Goal: Task Accomplishment & Management: Complete application form

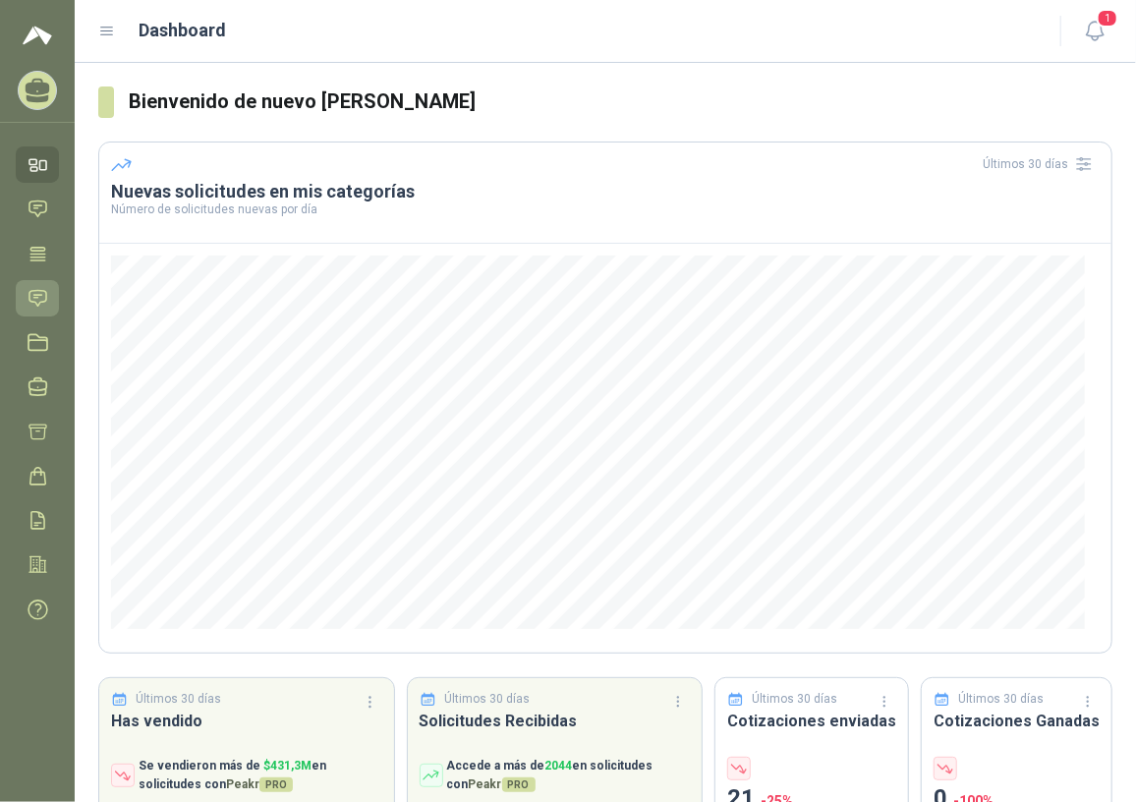
click at [32, 297] on icon at bounding box center [38, 298] width 21 height 21
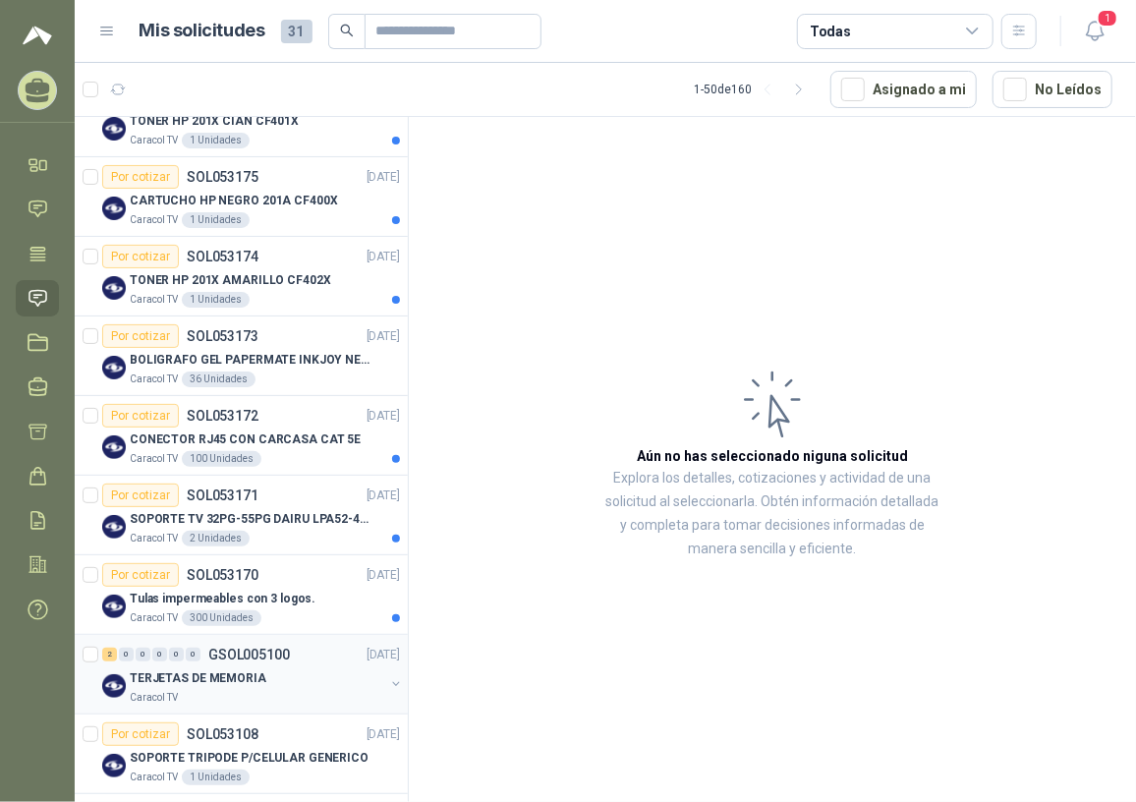
scroll to position [178, 0]
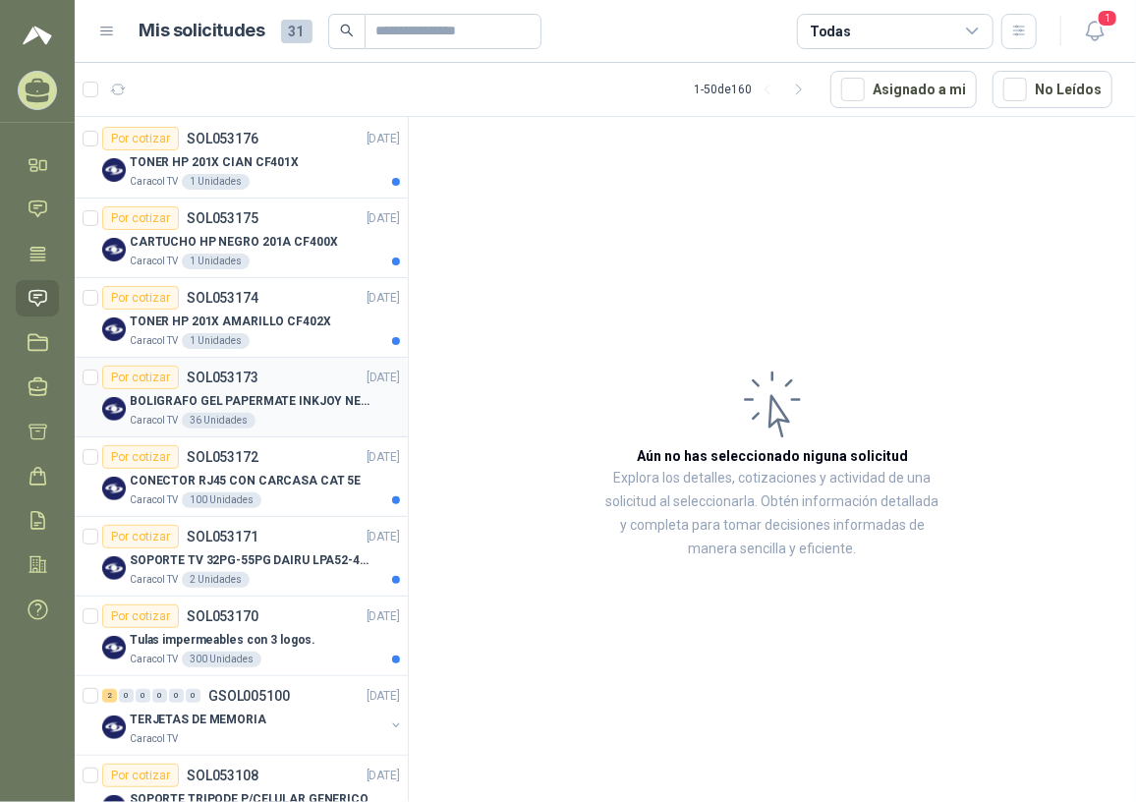
click at [286, 397] on p "BOLIGRAFO GEL PAPERMATE INKJOY NEGRO" at bounding box center [252, 401] width 245 height 19
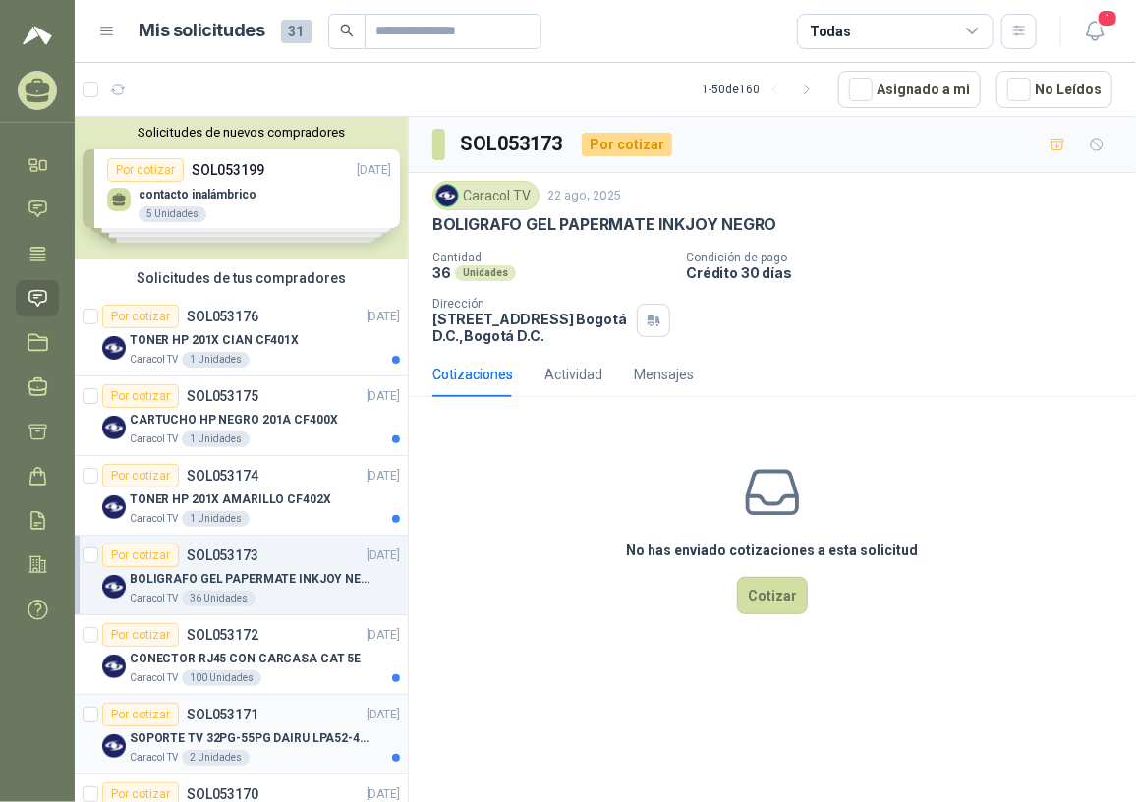
click at [213, 732] on p "SOPORTE TV 32PG-55PG DAIRU LPA52-446KIT2" at bounding box center [252, 738] width 245 height 19
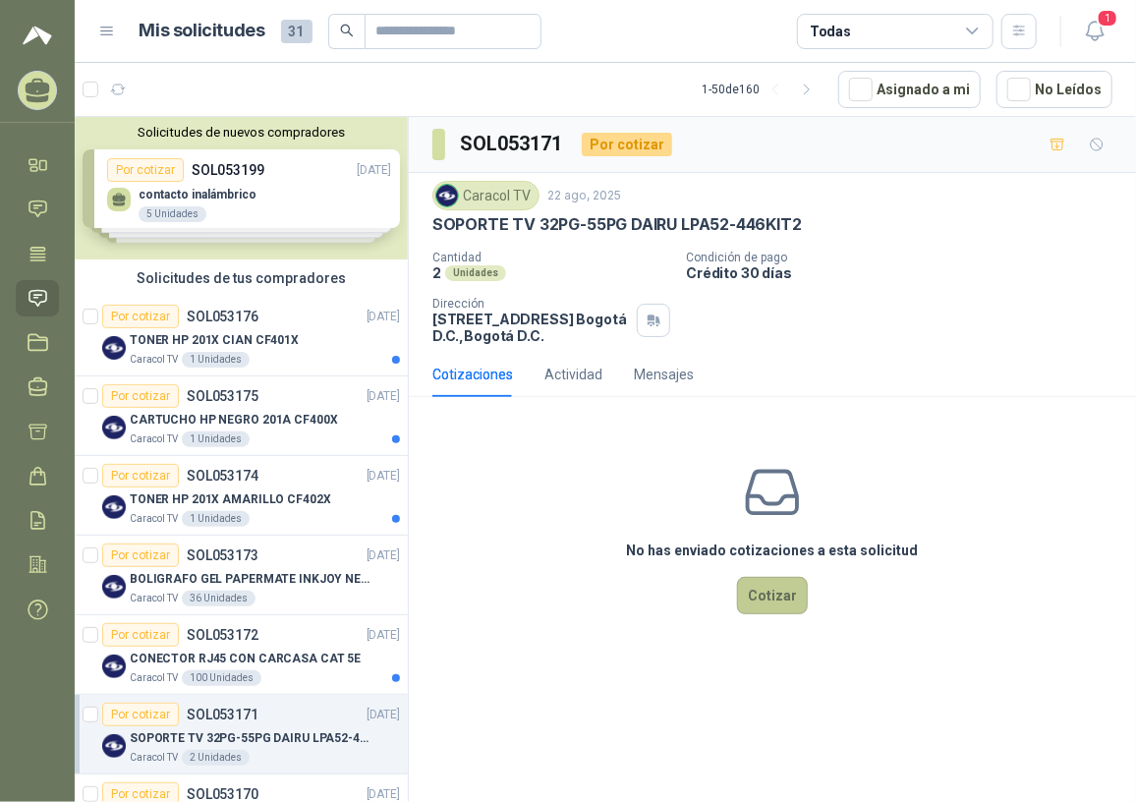
click at [776, 607] on button "Cotizar" at bounding box center [772, 595] width 71 height 37
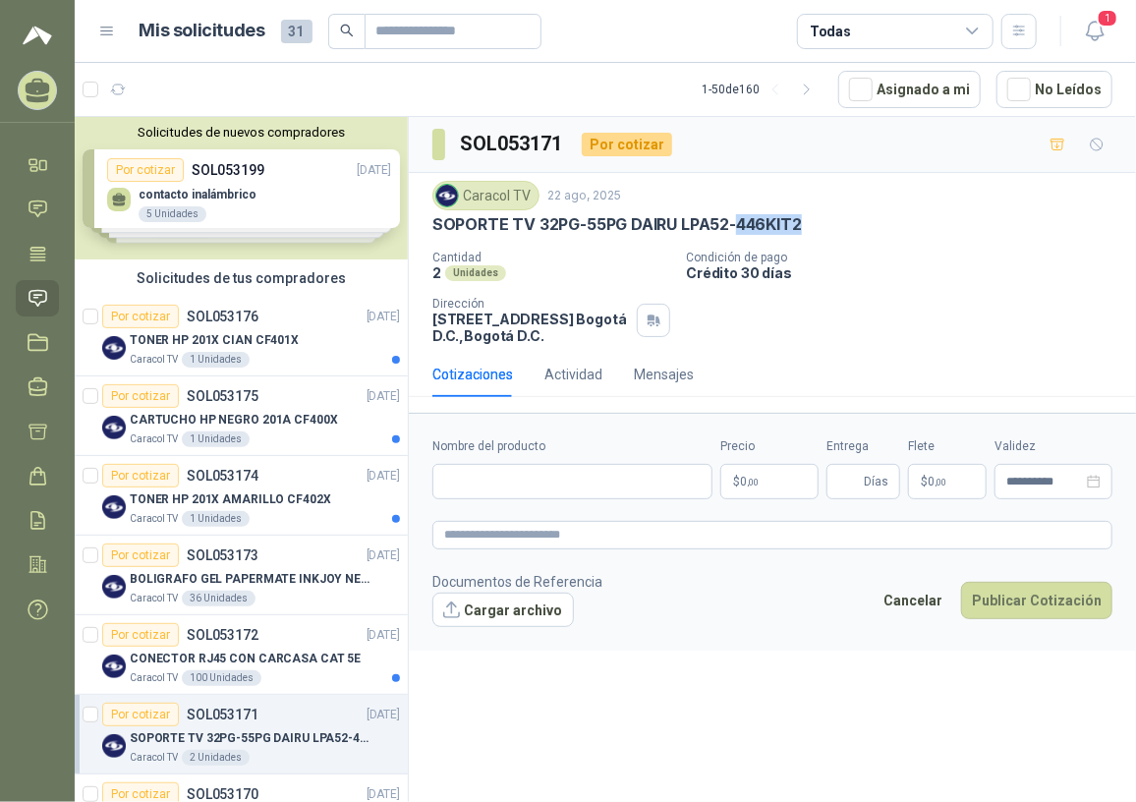
drag, startPoint x: 738, startPoint y: 223, endPoint x: 806, endPoint y: 222, distance: 67.8
click at [806, 222] on div "SOPORTE TV 32PG-55PG DAIRU LPA52-446KIT2" at bounding box center [772, 224] width 680 height 21
copy p "446KIT2"
click at [631, 248] on div "Caracol TV 22 ago, 2025 SOPORTE TV 32PG-55PG DAIRU LPA52-446KIT2 Cantidad 2 Uni…" at bounding box center [772, 262] width 680 height 163
click at [440, 221] on p "SOPORTE TV 32PG-55PG DAIRU LPA52-446KIT2" at bounding box center [617, 224] width 370 height 21
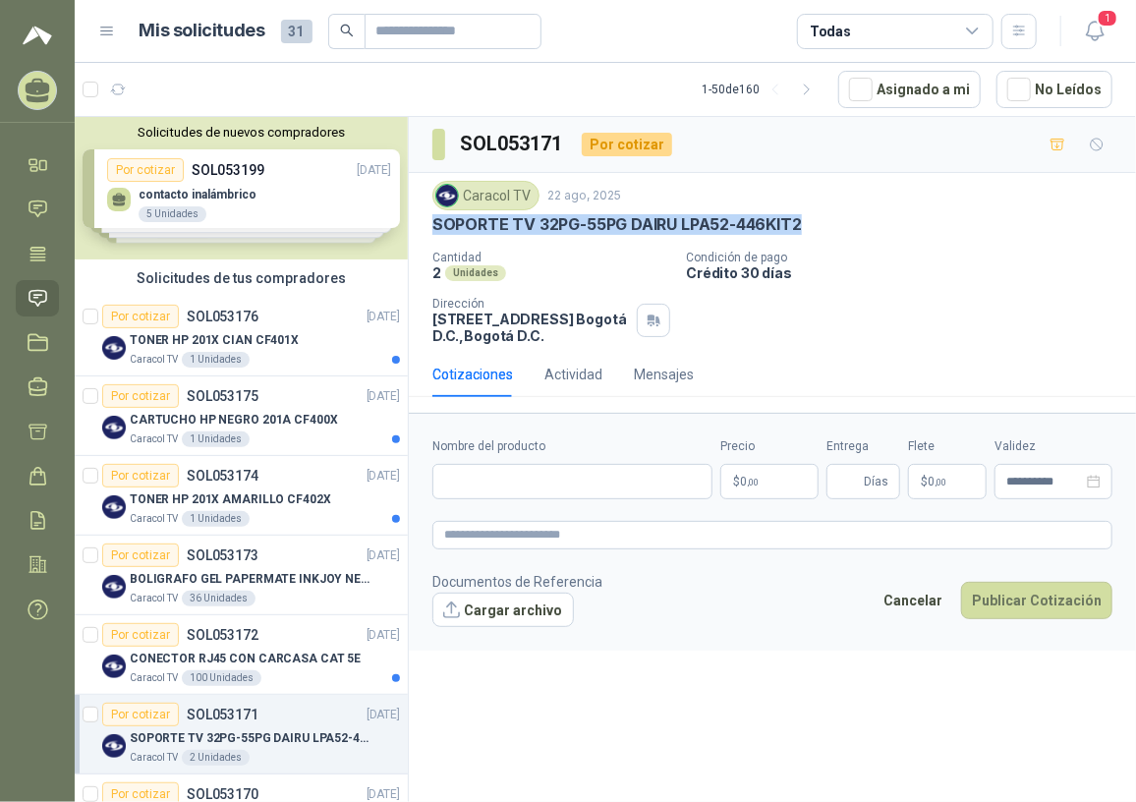
drag, startPoint x: 432, startPoint y: 222, endPoint x: 812, endPoint y: 235, distance: 379.6
click at [812, 235] on div "Caracol TV 22 ago, 2025 SOPORTE TV 32PG-55PG DAIRU LPA52-446KIT2 Cantidad 2 Uni…" at bounding box center [772, 262] width 680 height 163
copy p "SOPORTE TV 32PG-55PG DAIRU LPA52-446KIT2"
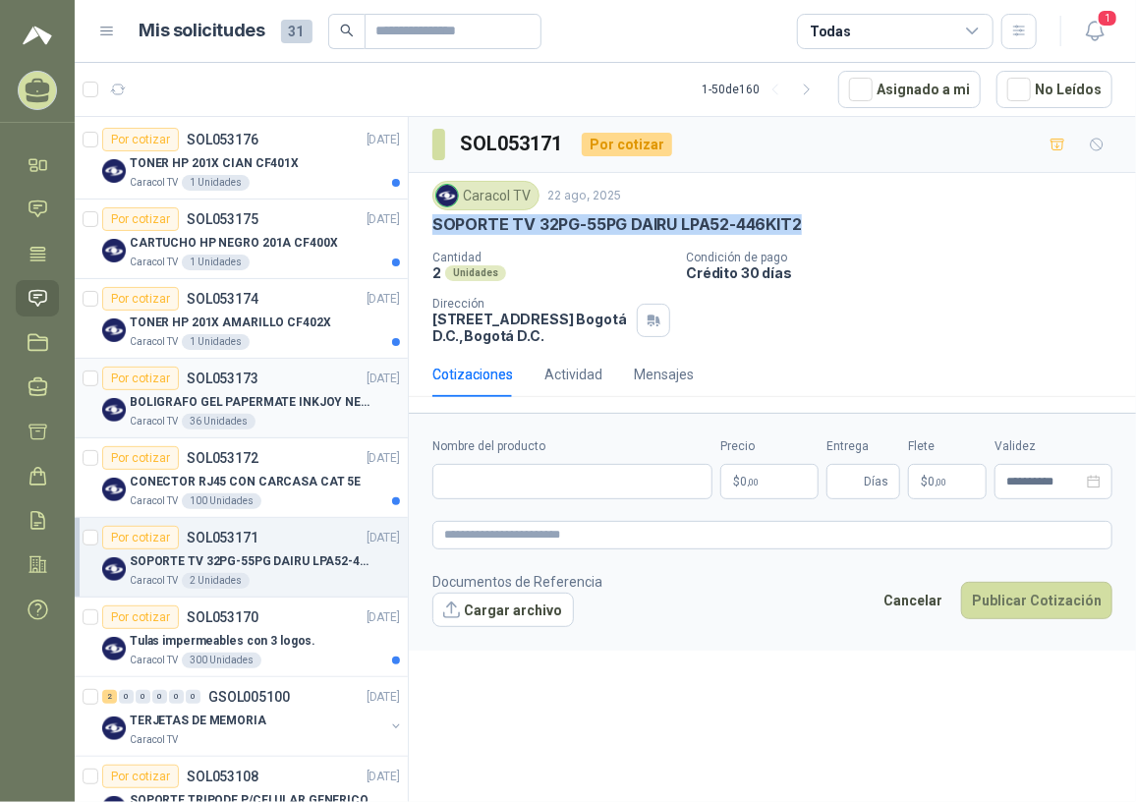
scroll to position [178, 0]
click at [315, 633] on div "Tulas impermeables con 3 logos." at bounding box center [265, 640] width 270 height 24
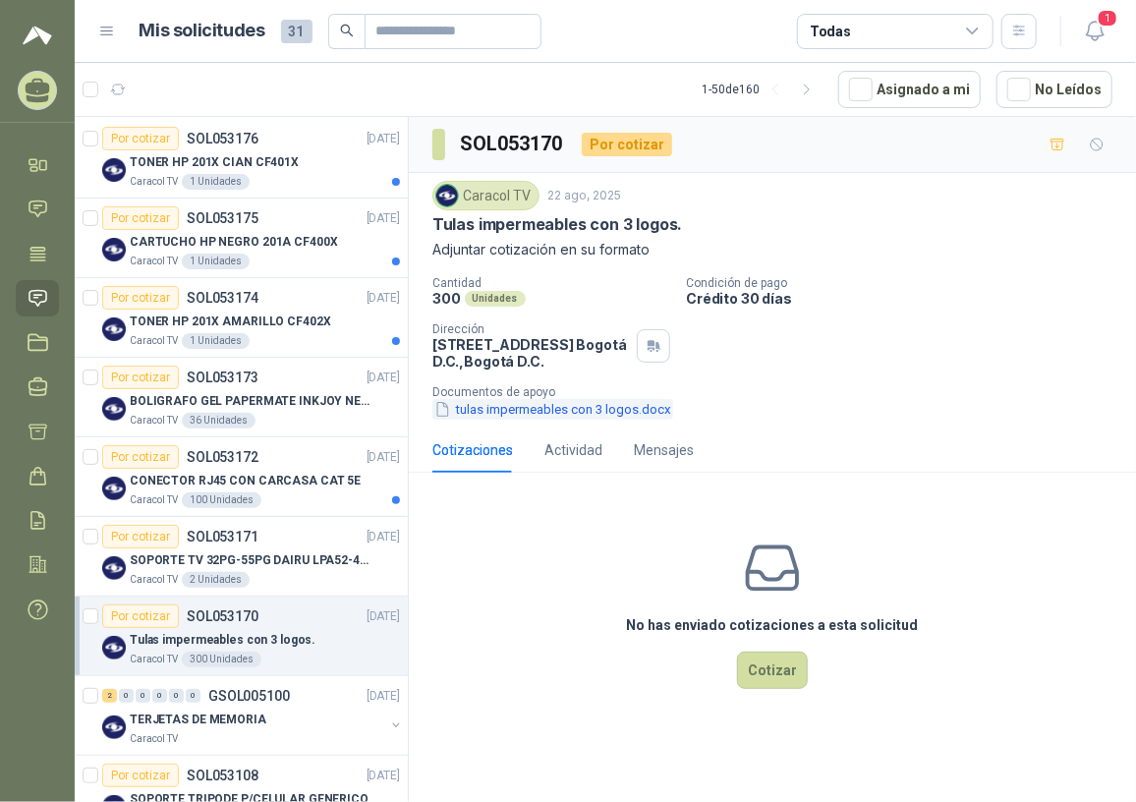
click at [587, 420] on button "tulas impermeables con 3 logos.docx" at bounding box center [552, 409] width 241 height 21
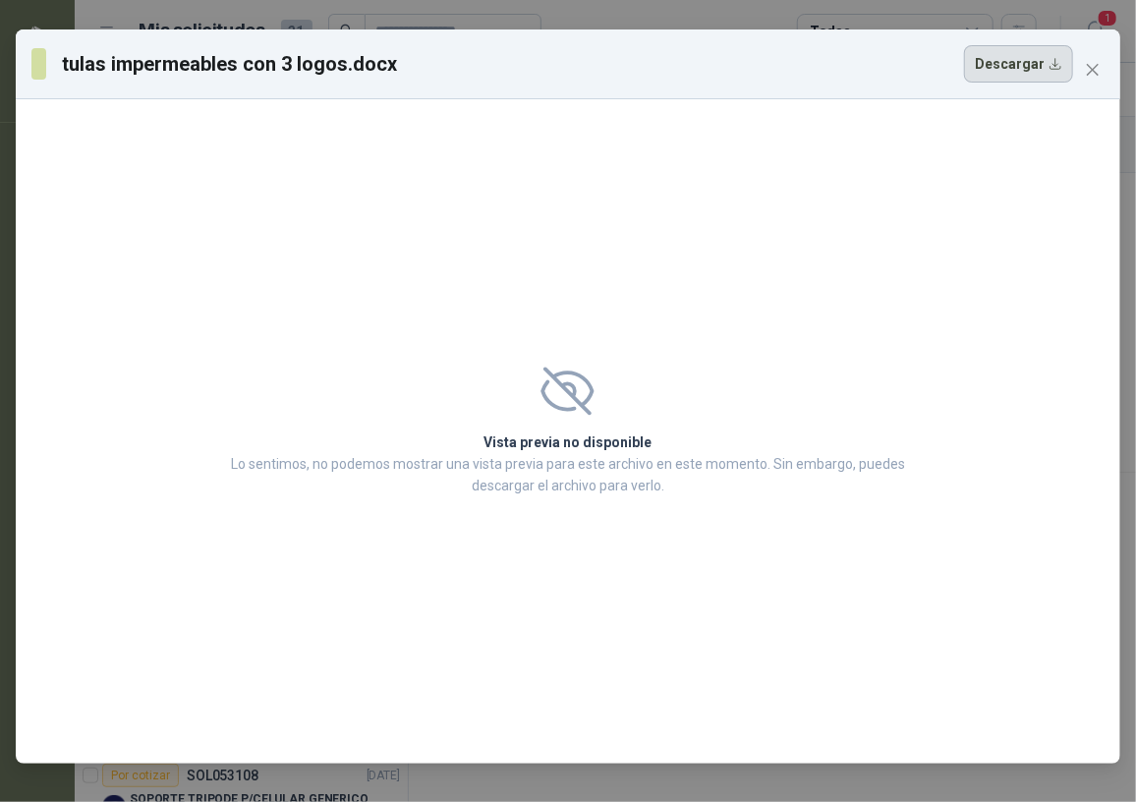
click at [1028, 74] on button "Descargar" at bounding box center [1018, 63] width 109 height 37
click at [669, 199] on div "Vista previa no disponible Lo sentimos, no podemos mostrar una vista previa par…" at bounding box center [568, 431] width 1105 height 664
click at [1101, 71] on icon "close" at bounding box center [1093, 70] width 16 height 16
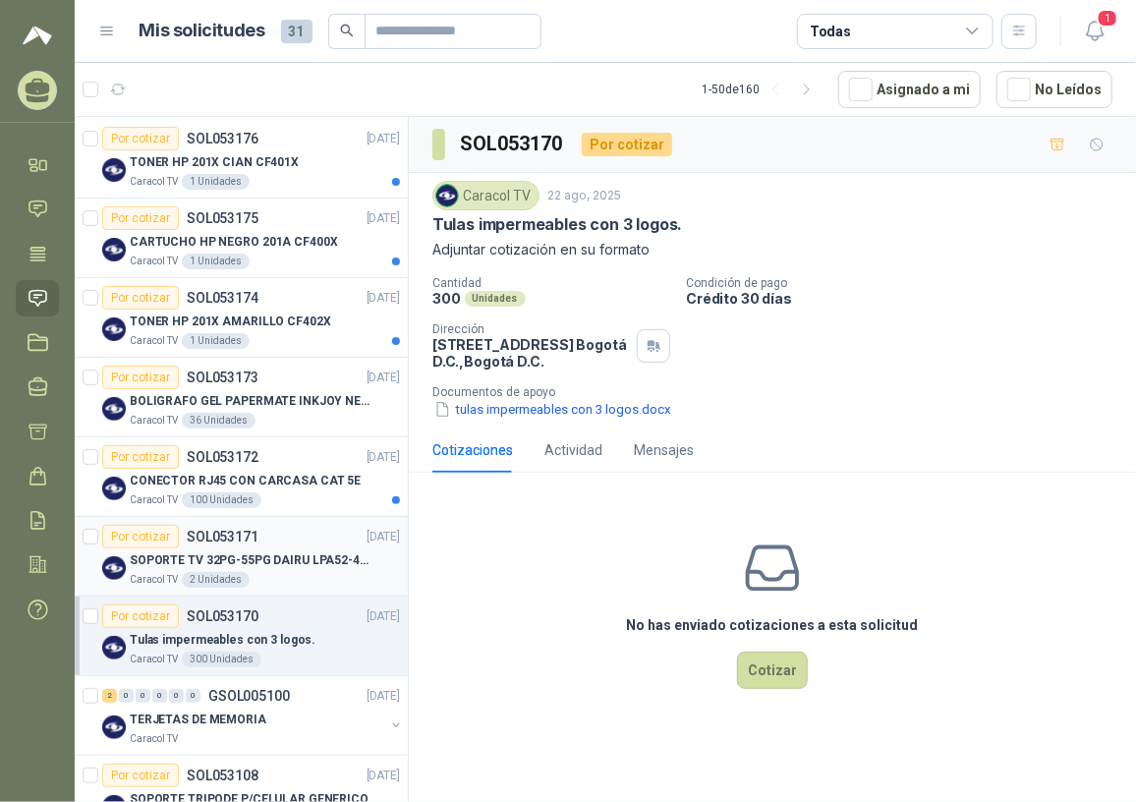
click at [273, 565] on p "SOPORTE TV 32PG-55PG DAIRU LPA52-446KIT2" at bounding box center [252, 560] width 245 height 19
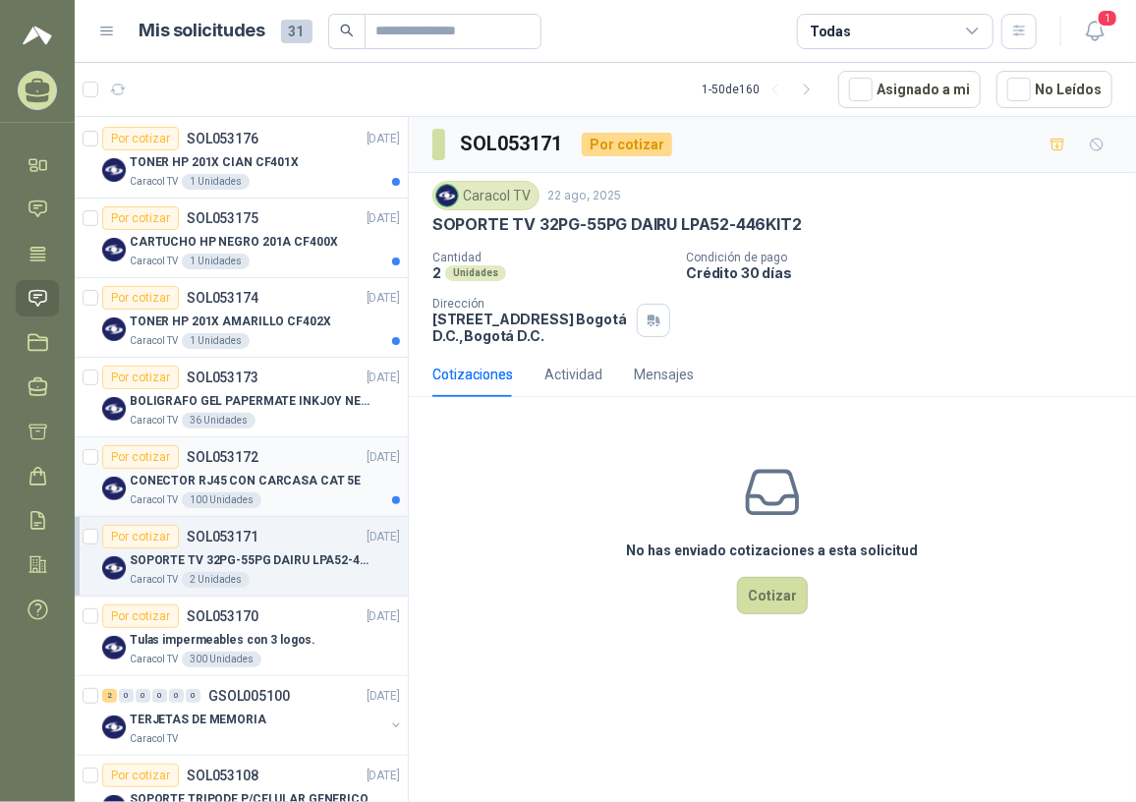
click at [228, 469] on div "CONECTOR RJ45 CON CARCASA CAT 5E" at bounding box center [265, 481] width 270 height 24
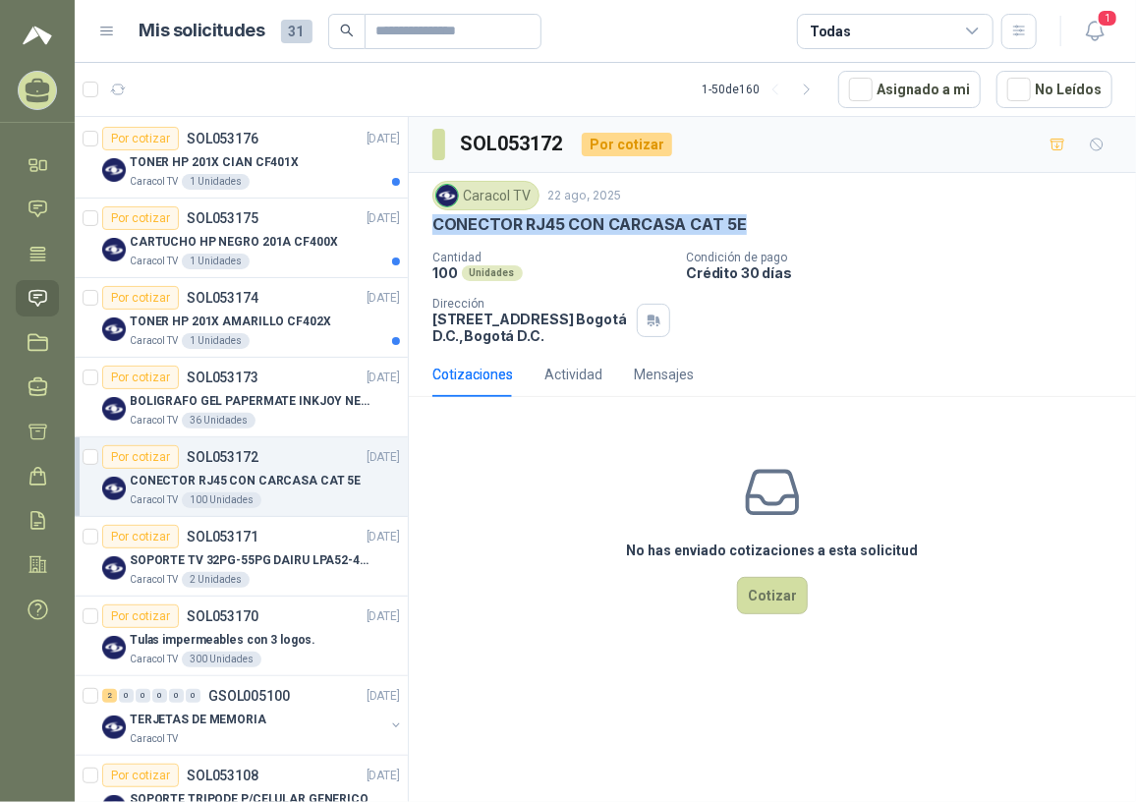
drag, startPoint x: 428, startPoint y: 221, endPoint x: 749, endPoint y: 230, distance: 321.5
click at [749, 230] on div "Caracol TV 22 ago, 2025 CONECTOR RJ45 CON CARCASA CAT 5E Cantidad 100 Unidades …" at bounding box center [772, 262] width 727 height 179
copy p "CONECTOR RJ45 CON CARCASA CAT 5E"
click at [260, 415] on div "Caracol TV 36 Unidades" at bounding box center [265, 421] width 270 height 16
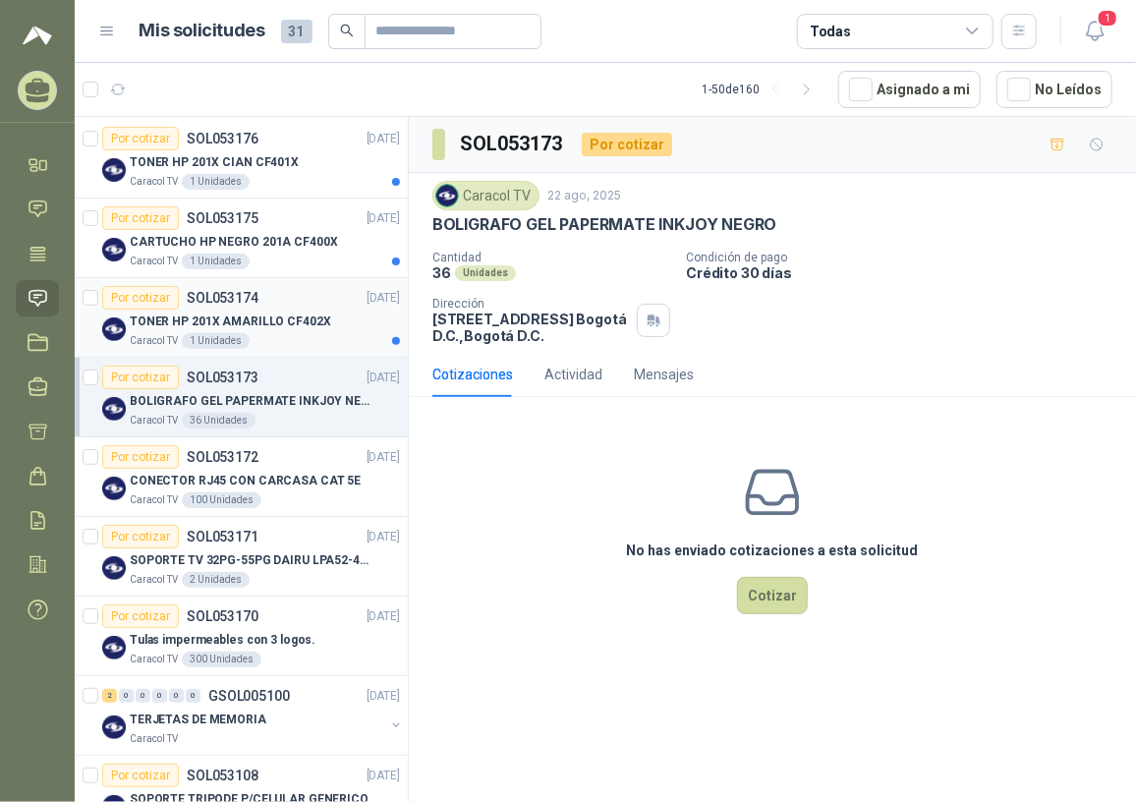
click at [274, 323] on p "TONER HP 201X AMARILLO CF402X" at bounding box center [230, 322] width 201 height 19
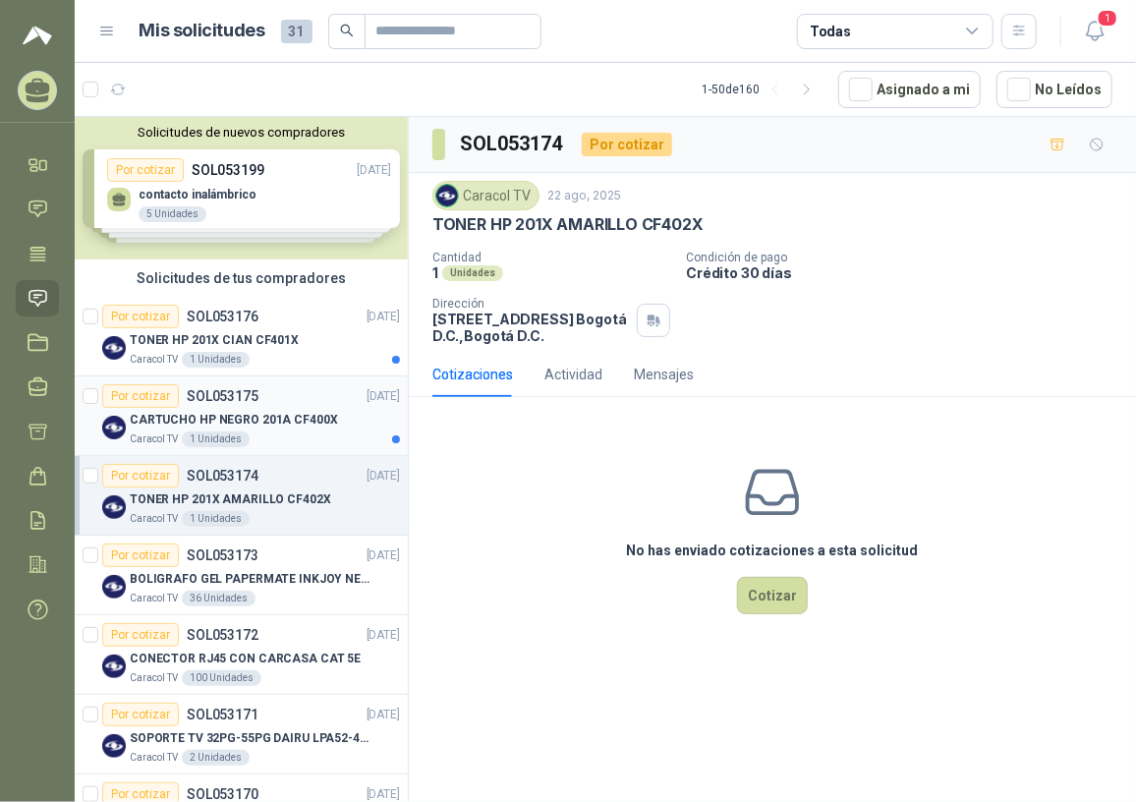
click at [287, 412] on p "CARTUCHO HP NEGRO 201A CF400X" at bounding box center [234, 420] width 208 height 19
click at [238, 496] on p "TONER HP 201X AMARILLO CF402X" at bounding box center [230, 499] width 201 height 19
drag, startPoint x: 431, startPoint y: 218, endPoint x: 718, endPoint y: 220, distance: 287.0
click at [718, 220] on div "TONER HP 201X AMARILLO CF402X" at bounding box center [772, 224] width 680 height 21
copy p "TONER HP 201X AMARILLO CF402X"
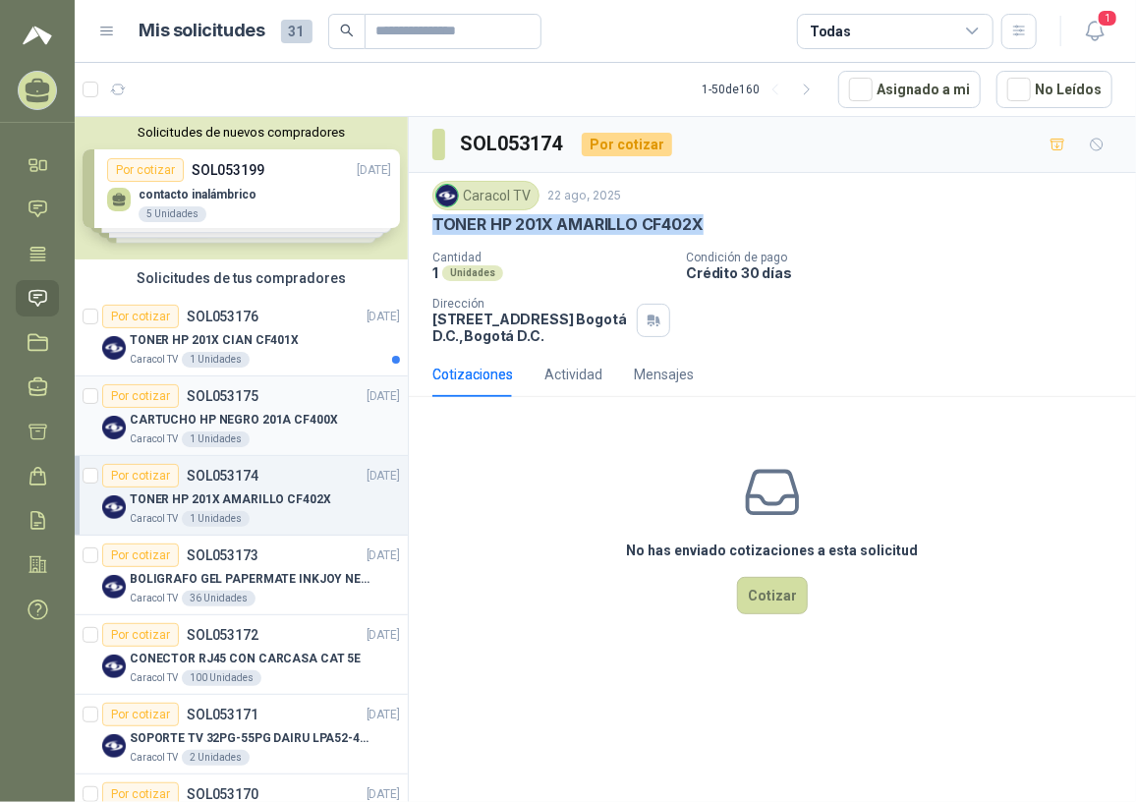
click at [247, 421] on p "CARTUCHO HP NEGRO 201A CF400X" at bounding box center [234, 420] width 208 height 19
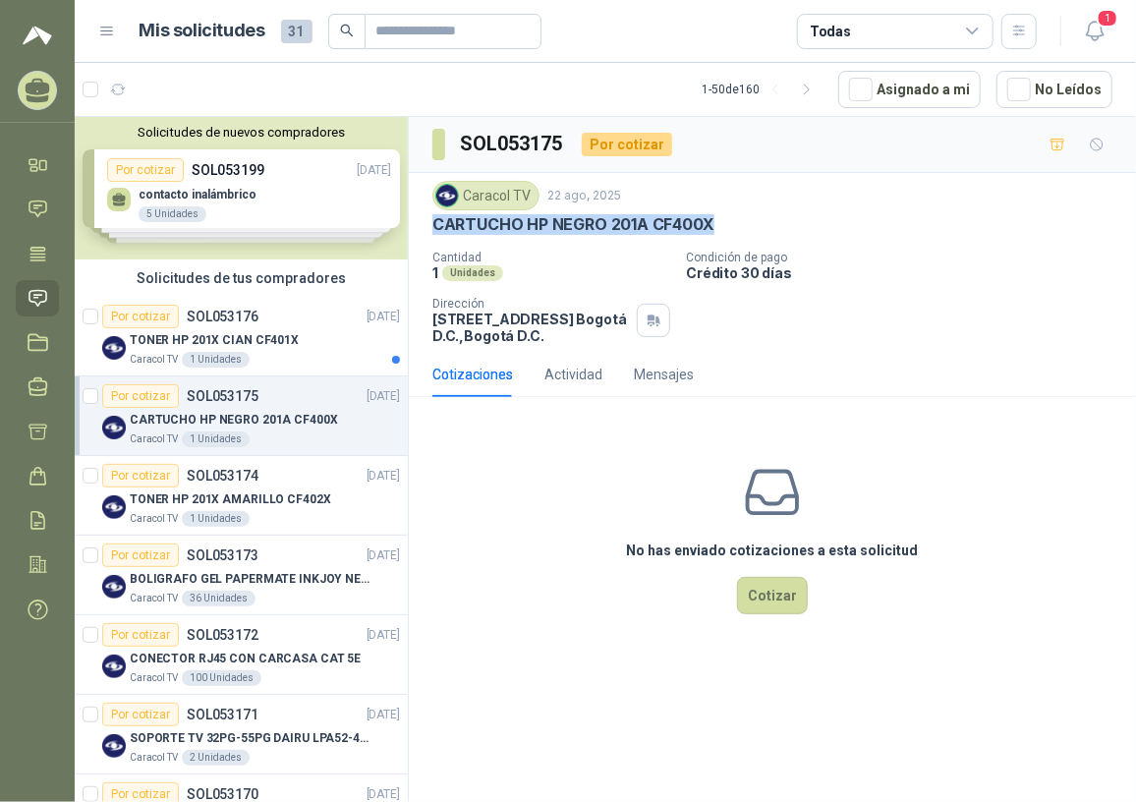
drag, startPoint x: 431, startPoint y: 225, endPoint x: 732, endPoint y: 226, distance: 300.8
click at [732, 226] on div "CARTUCHO HP NEGRO 201A CF400X" at bounding box center [772, 224] width 680 height 21
drag, startPoint x: 732, startPoint y: 226, endPoint x: 670, endPoint y: 226, distance: 61.9
copy p "CARTUCHO HP NEGRO 201A CF400X"
click at [228, 338] on p "TONER HP 201X CIAN CF401X" at bounding box center [214, 340] width 169 height 19
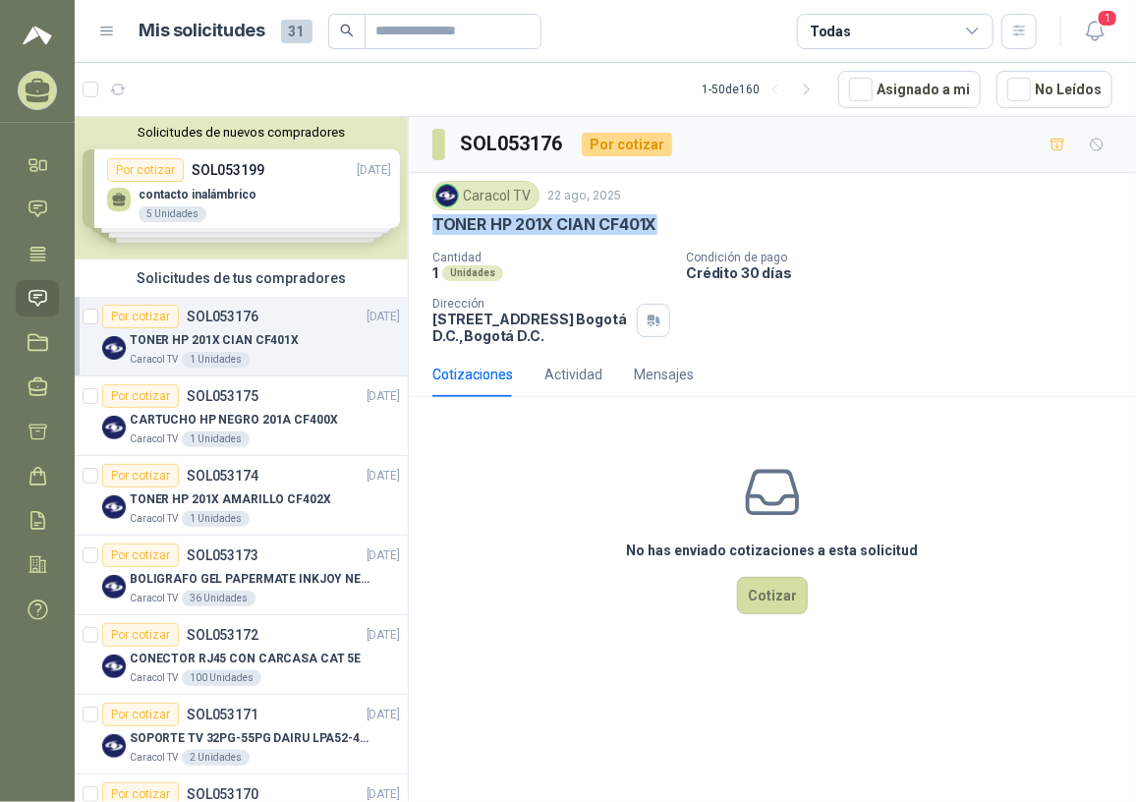
drag, startPoint x: 430, startPoint y: 215, endPoint x: 688, endPoint y: 235, distance: 259.2
click at [688, 235] on div "Caracol TV 22 ago, 2025 TONER HP 201X CIAN CF401X Cantidad 1 Unidades Condición…" at bounding box center [772, 262] width 727 height 179
drag, startPoint x: 688, startPoint y: 235, endPoint x: 615, endPoint y: 222, distance: 73.8
copy p "TONER HP 201X CIAN CF401X"
click at [252, 423] on p "CARTUCHO HP NEGRO 201A CF400X" at bounding box center [234, 420] width 208 height 19
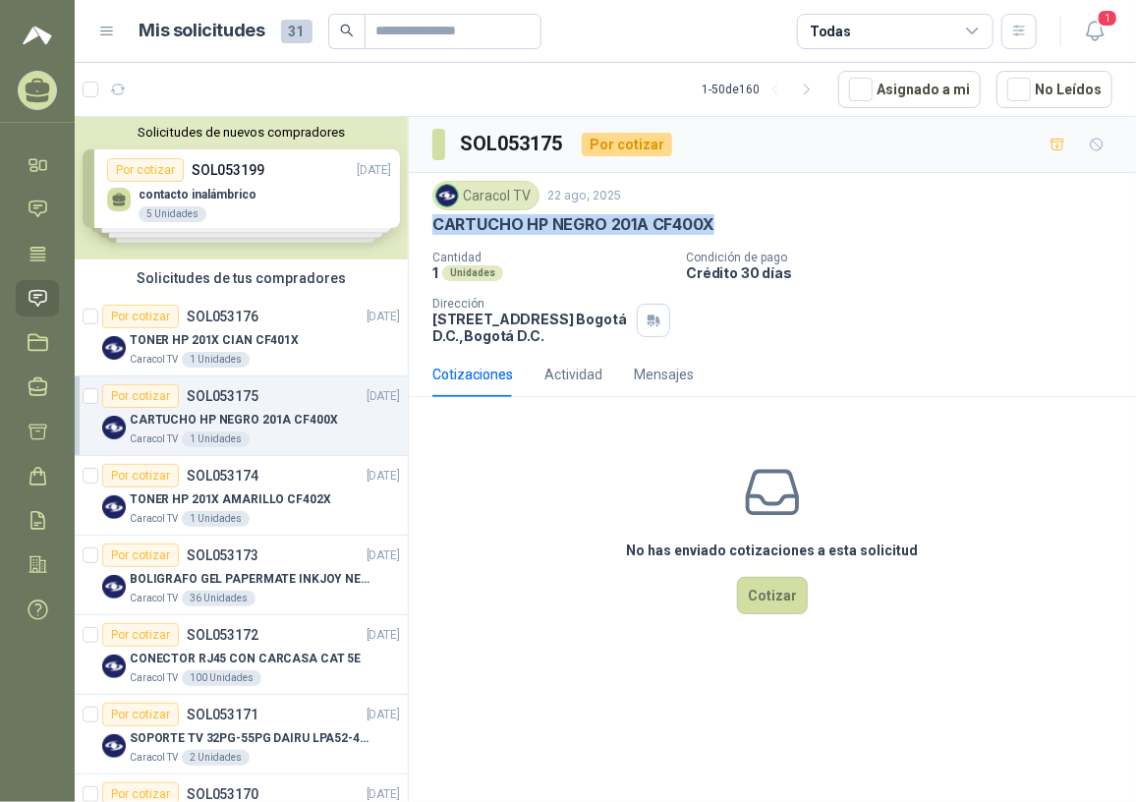
drag, startPoint x: 432, startPoint y: 224, endPoint x: 727, endPoint y: 219, distance: 294.9
click at [727, 219] on div "CARTUCHO HP NEGRO 201A CF400X" at bounding box center [772, 224] width 680 height 21
copy p "CARTUCHO HP NEGRO 201A CF400X"
click at [264, 501] on p "TONER HP 201X AMARILLO CF402X" at bounding box center [230, 499] width 201 height 19
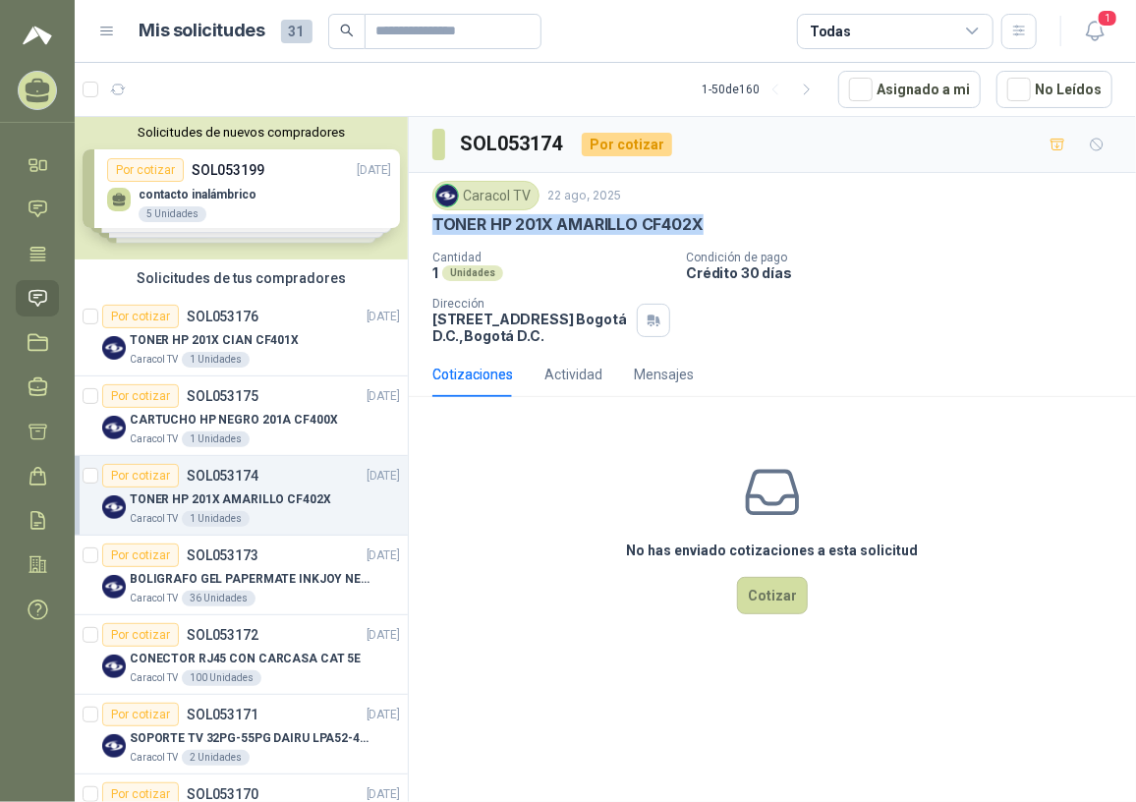
drag, startPoint x: 434, startPoint y: 221, endPoint x: 734, endPoint y: 228, distance: 299.9
click at [734, 228] on div "TONER HP 201X AMARILLO CF402X" at bounding box center [772, 224] width 680 height 21
copy p "TONER HP 201X AMARILLO CF402X"
click at [228, 567] on div "BOLIGRAFO GEL PAPERMATE INKJOY NEGRO" at bounding box center [265, 579] width 270 height 24
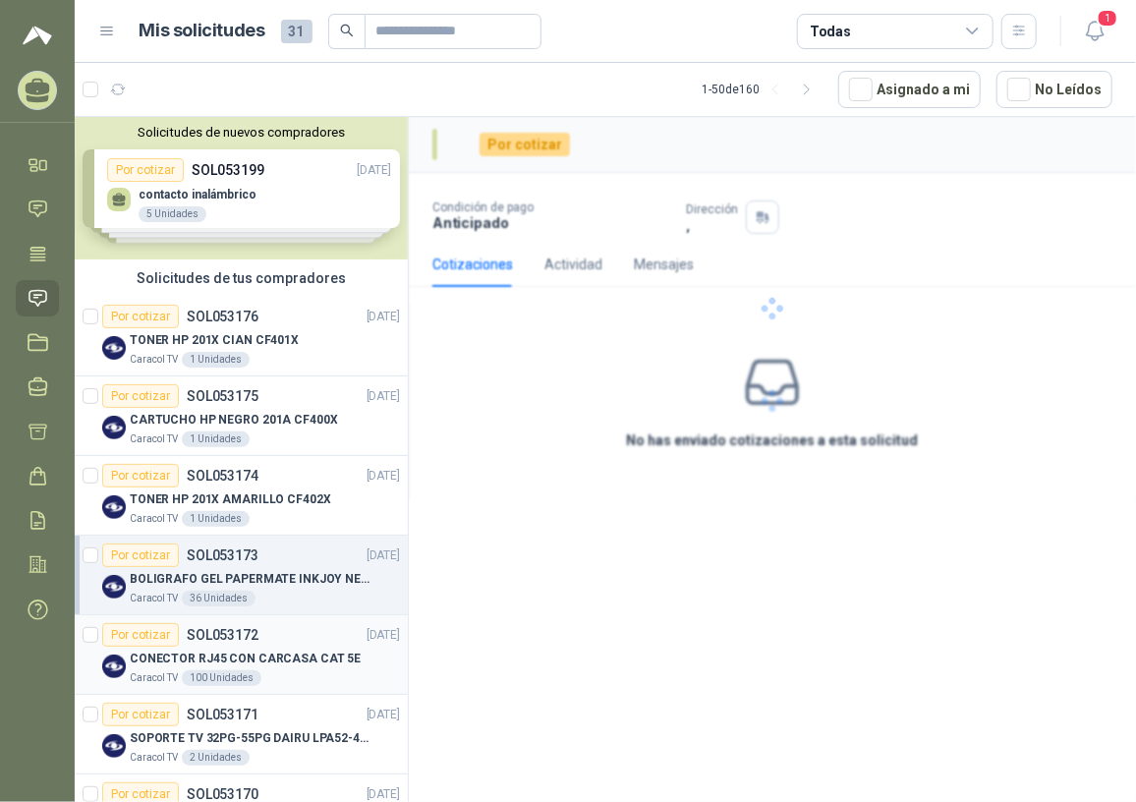
click at [251, 651] on p "CONECTOR RJ45 CON CARCASA CAT 5E" at bounding box center [245, 659] width 231 height 19
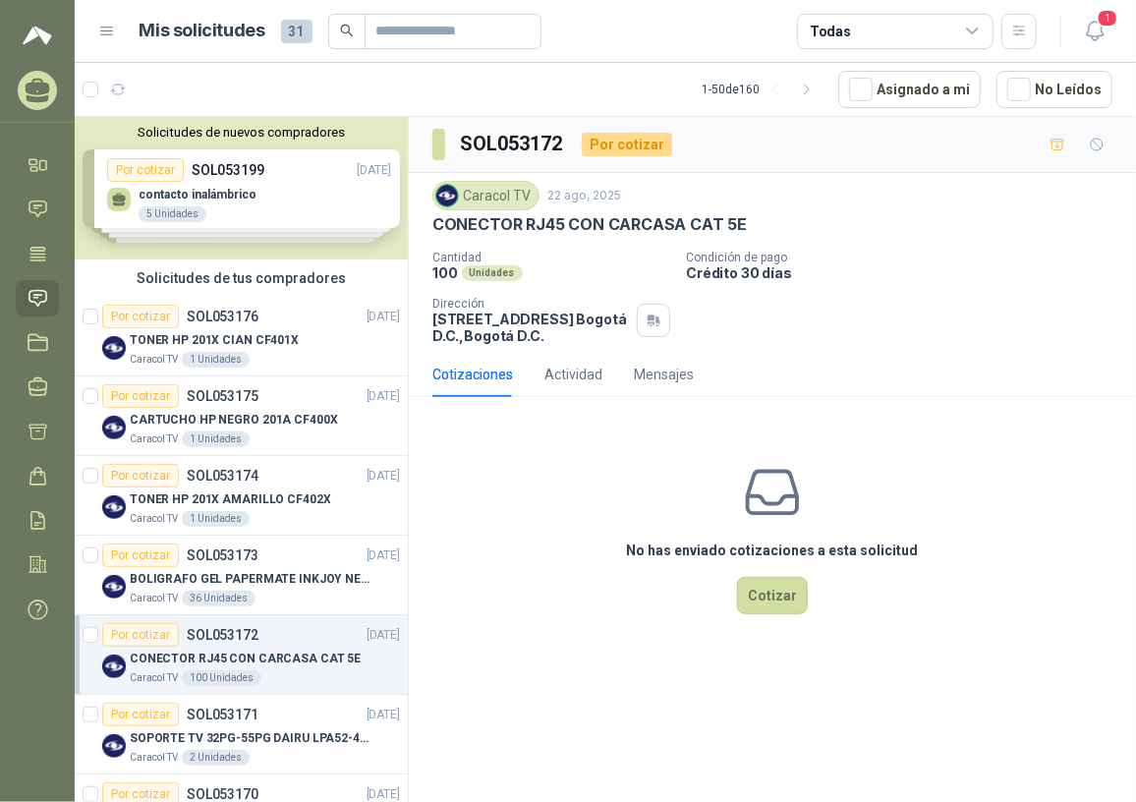
scroll to position [88, 0]
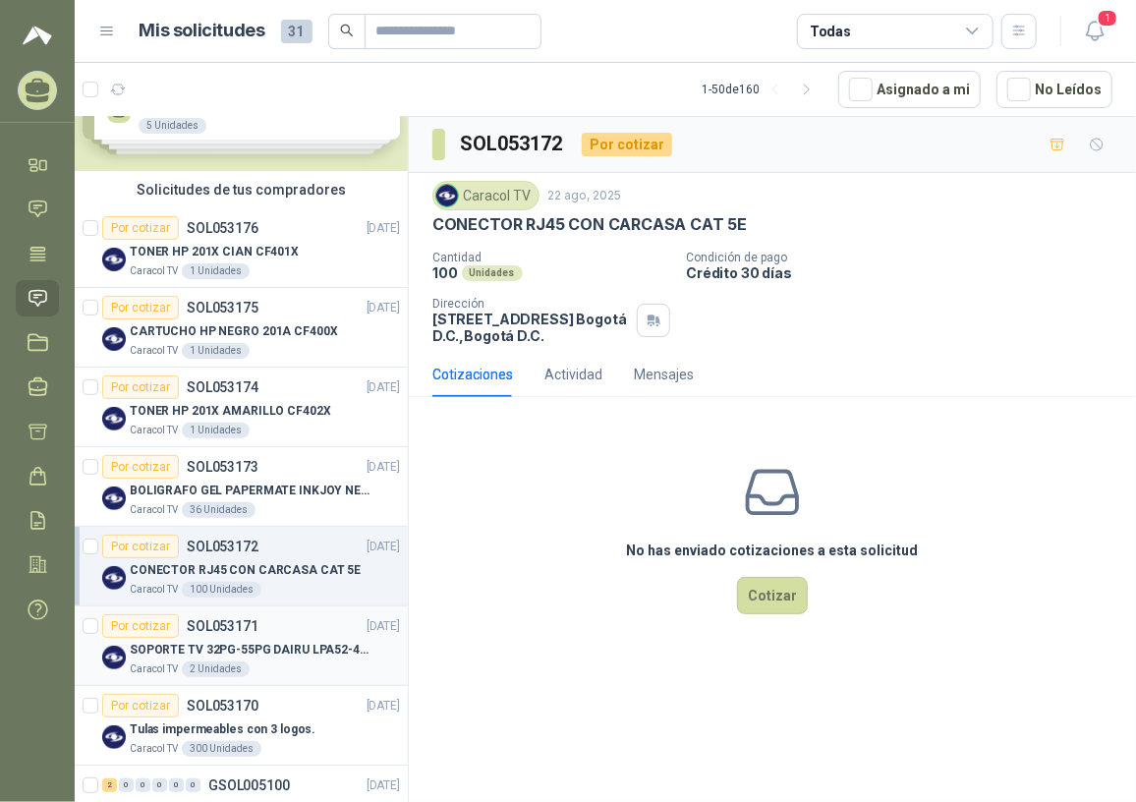
click at [241, 651] on p "SOPORTE TV 32PG-55PG DAIRU LPA52-446KIT2" at bounding box center [252, 650] width 245 height 19
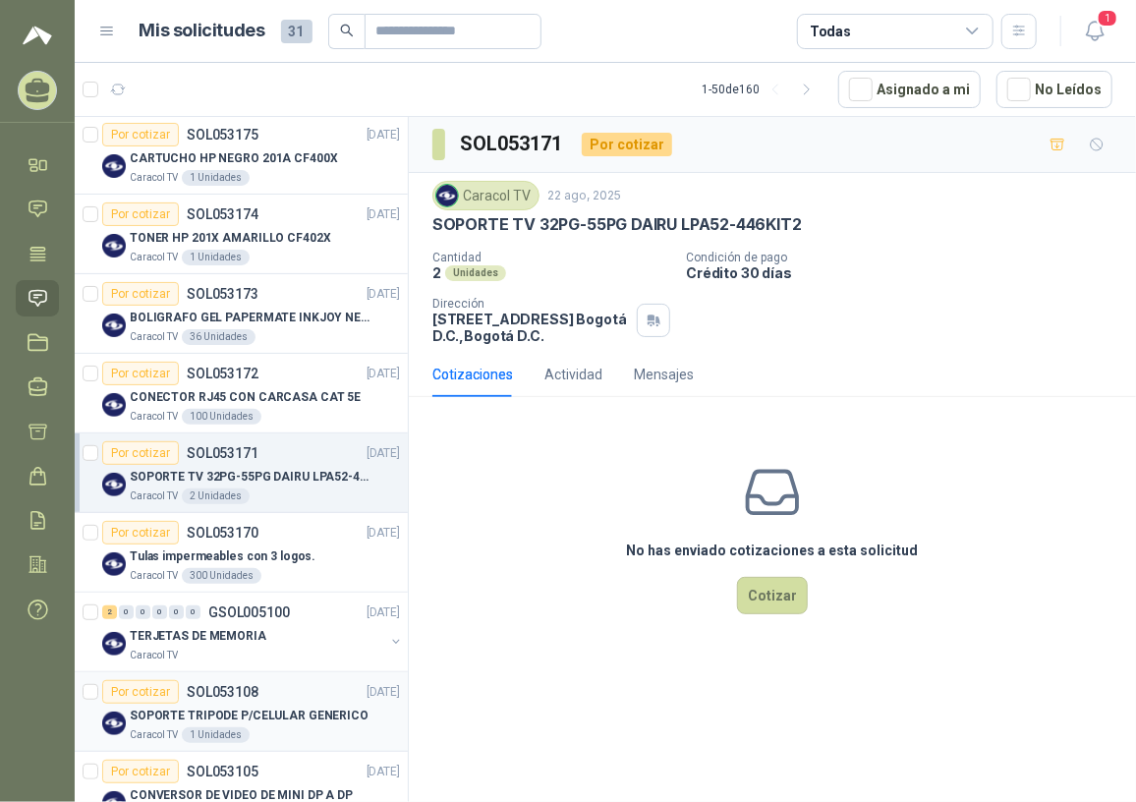
scroll to position [267, 0]
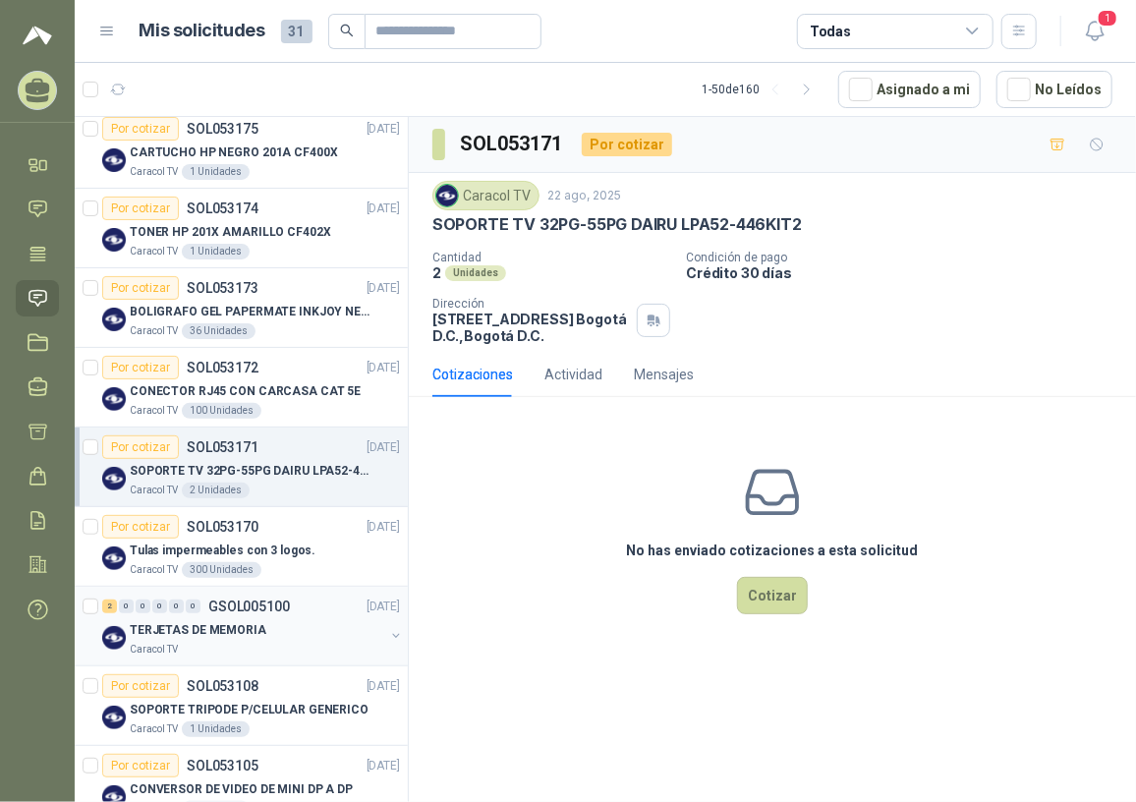
click at [249, 607] on p "GSOL005100" at bounding box center [249, 607] width 82 height 14
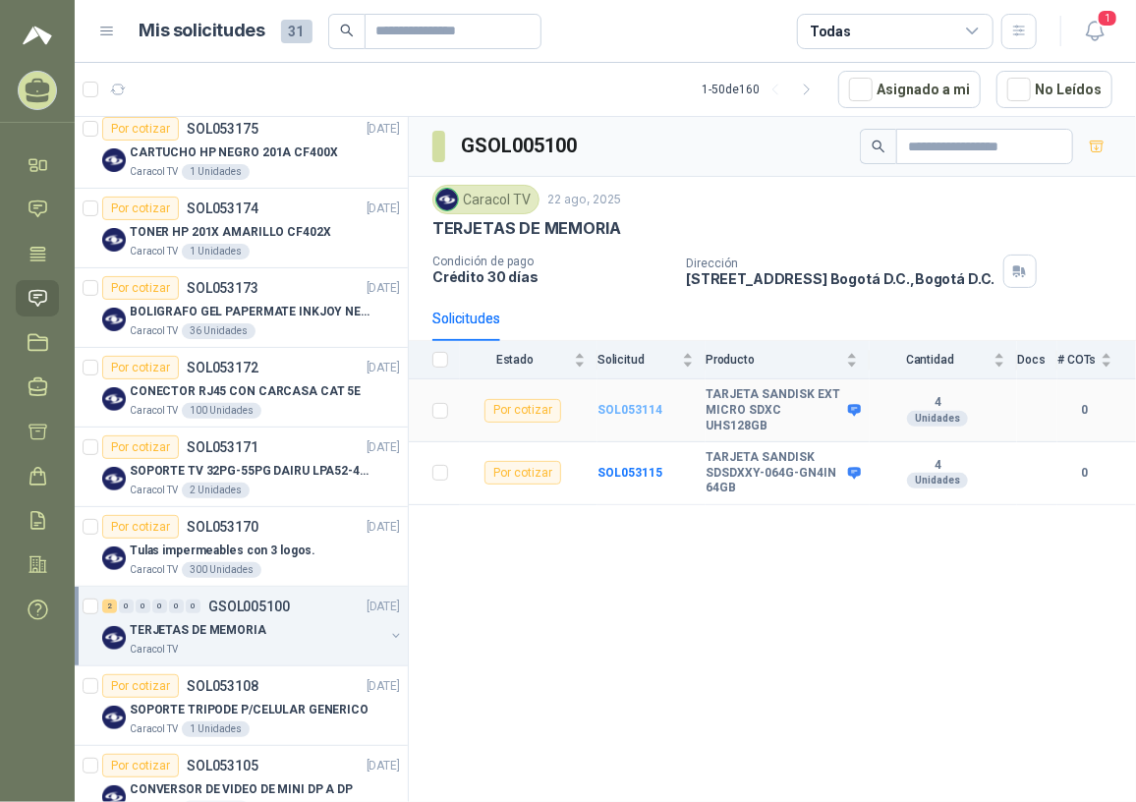
click at [625, 403] on b "SOL053114" at bounding box center [630, 410] width 65 height 14
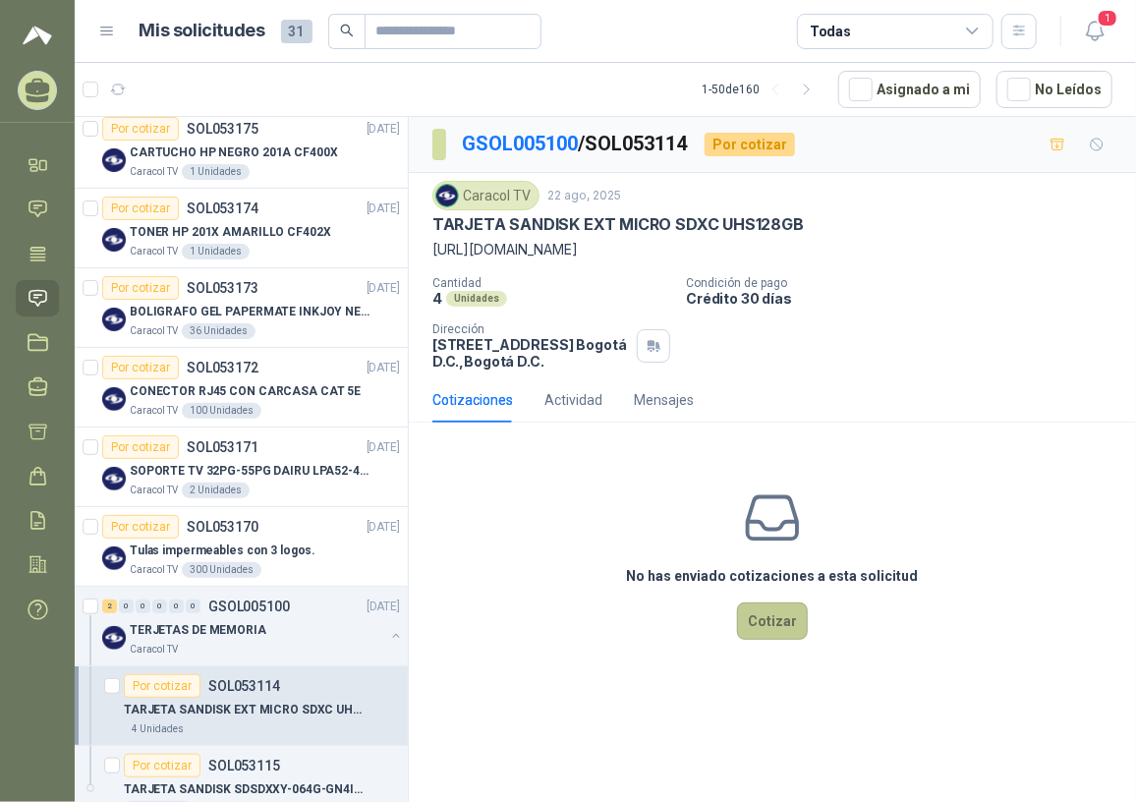
click at [776, 633] on button "Cotizar" at bounding box center [772, 621] width 71 height 37
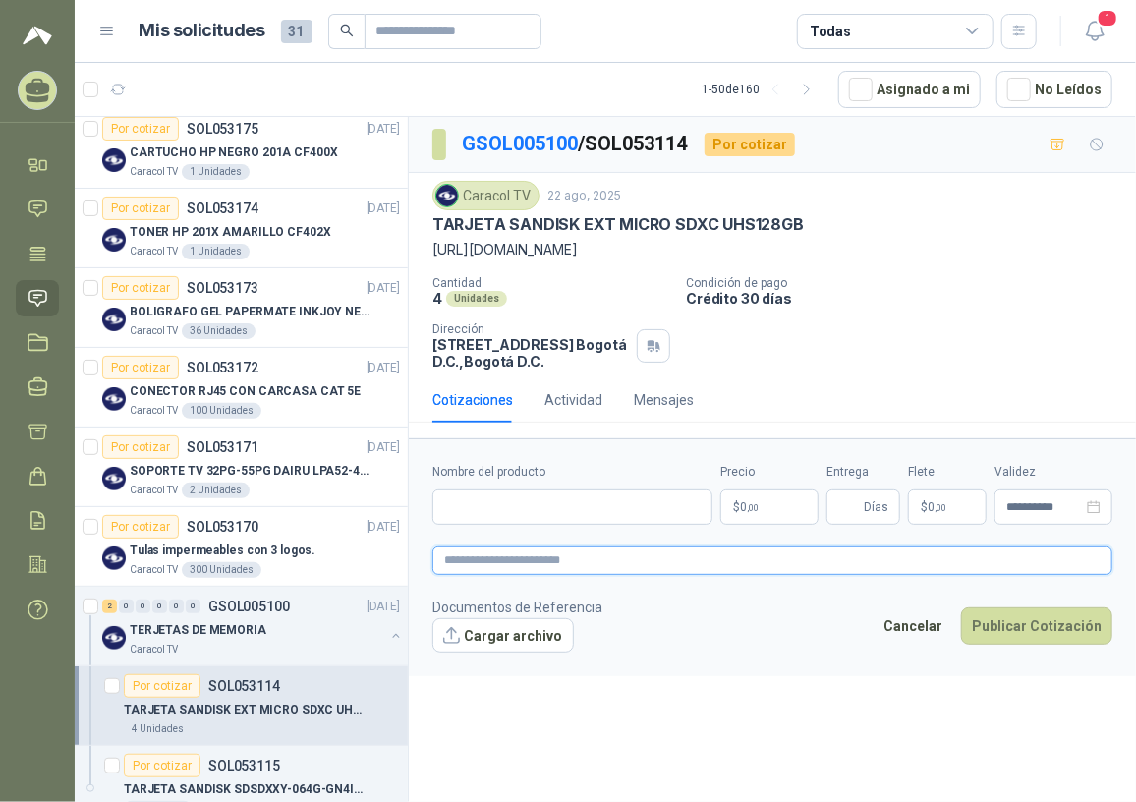
click at [488, 556] on textarea at bounding box center [772, 560] width 680 height 29
paste textarea "**********"
type textarea "**********"
click at [466, 550] on textarea "**********" at bounding box center [772, 560] width 680 height 29
type textarea "**********"
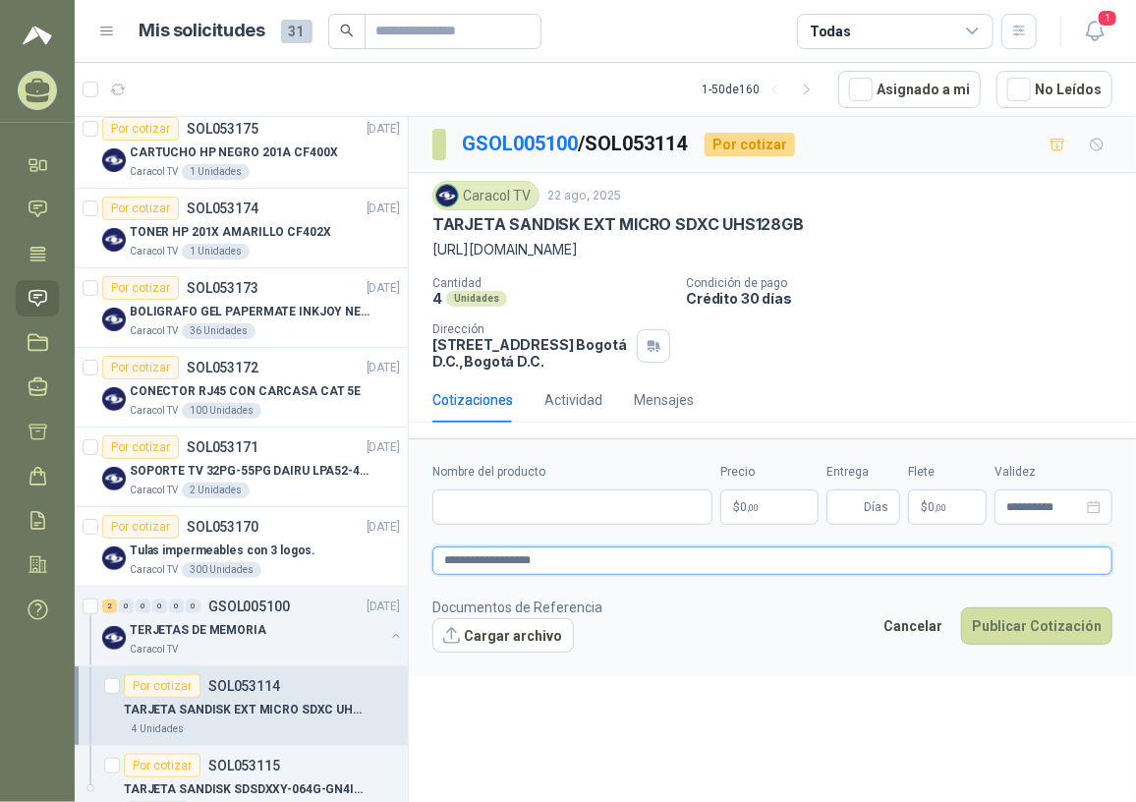
type textarea "**********"
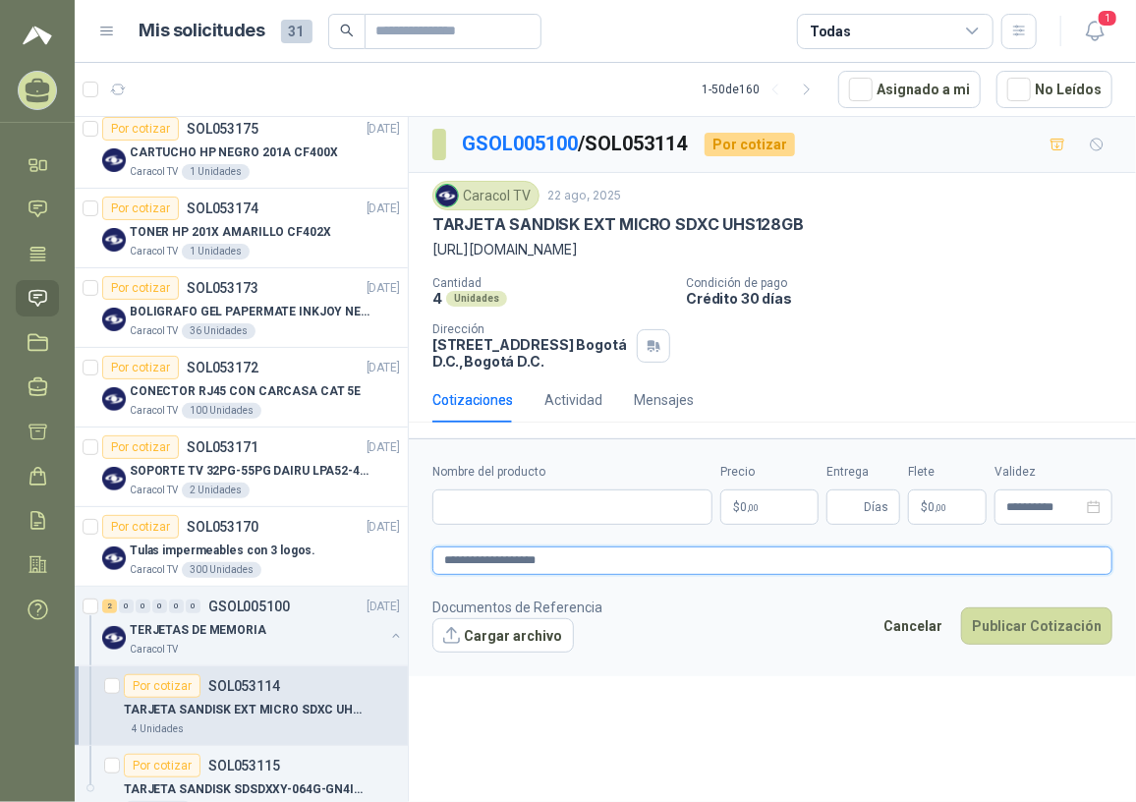
type textarea "**********"
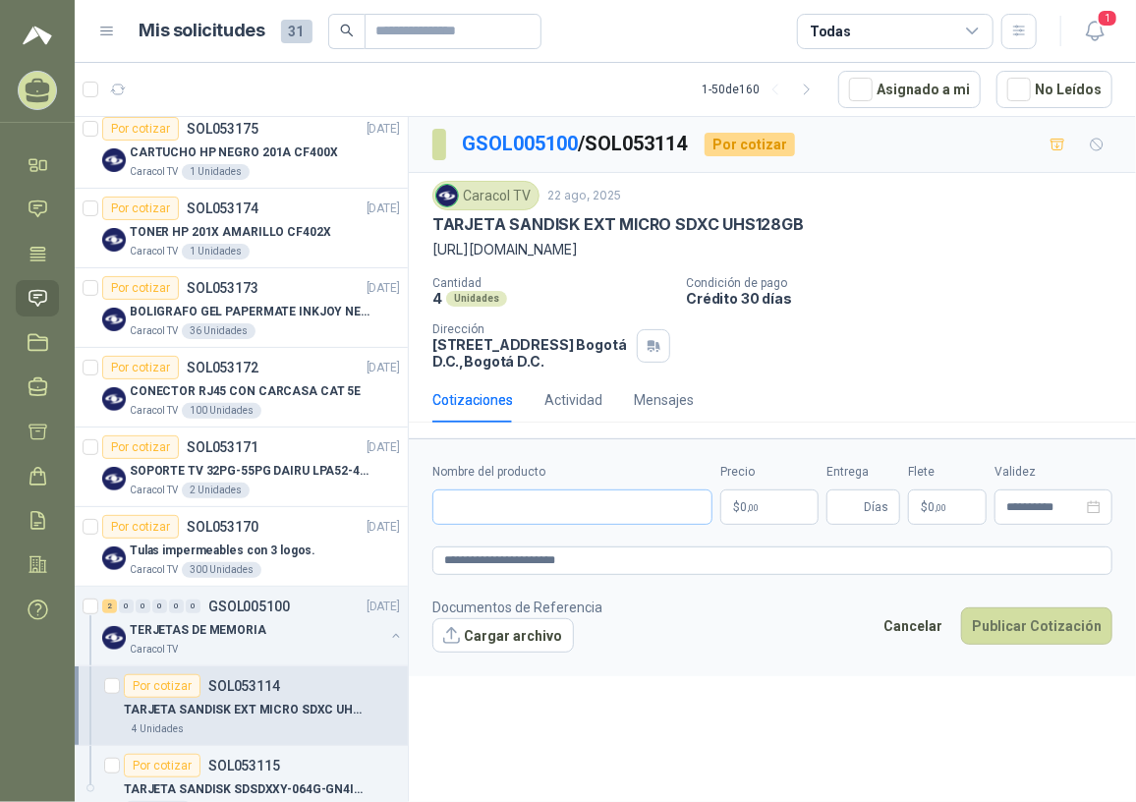
drag, startPoint x: 494, startPoint y: 473, endPoint x: 486, endPoint y: 495, distance: 24.3
click at [494, 480] on label "Nombre del producto" at bounding box center [572, 472] width 280 height 19
click at [494, 489] on input "Nombre del producto" at bounding box center [572, 506] width 280 height 35
paste input "**********"
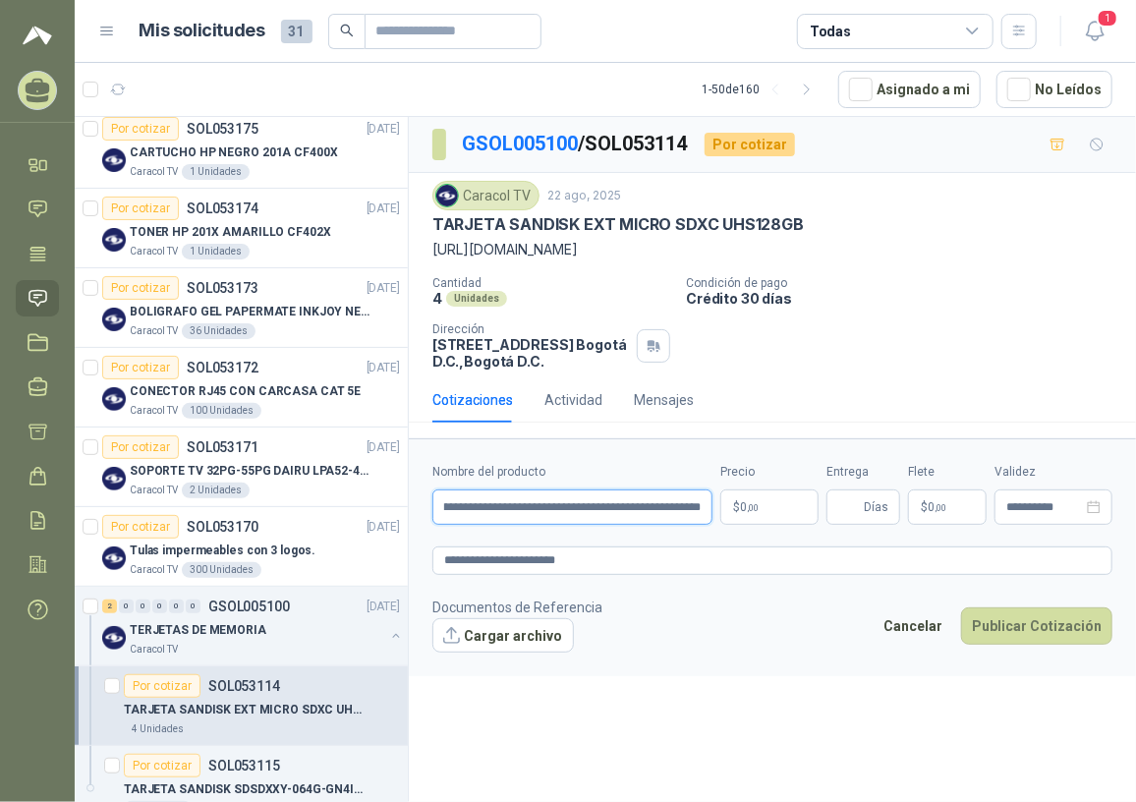
type input "**********"
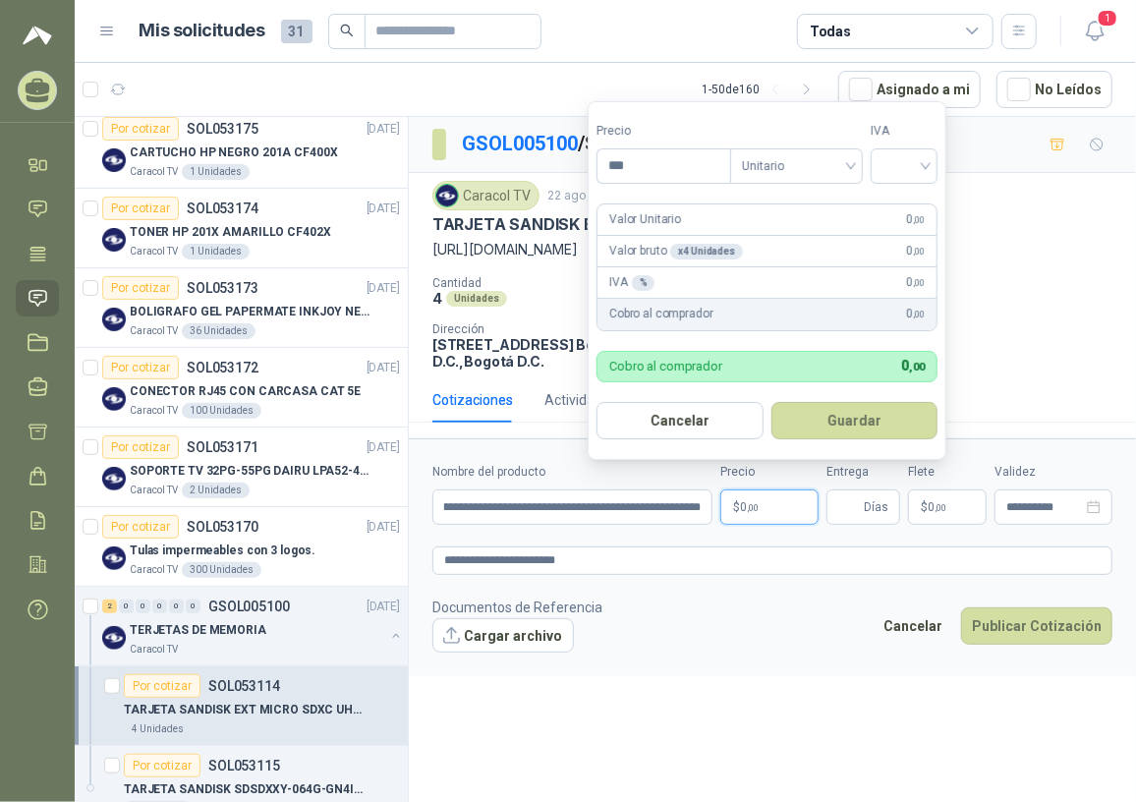
click at [777, 506] on p "$ 0 ,00" at bounding box center [769, 506] width 98 height 35
type input "********"
click at [893, 170] on input "search" at bounding box center [905, 163] width 43 height 29
click at [923, 203] on div "19%" at bounding box center [909, 208] width 36 height 22
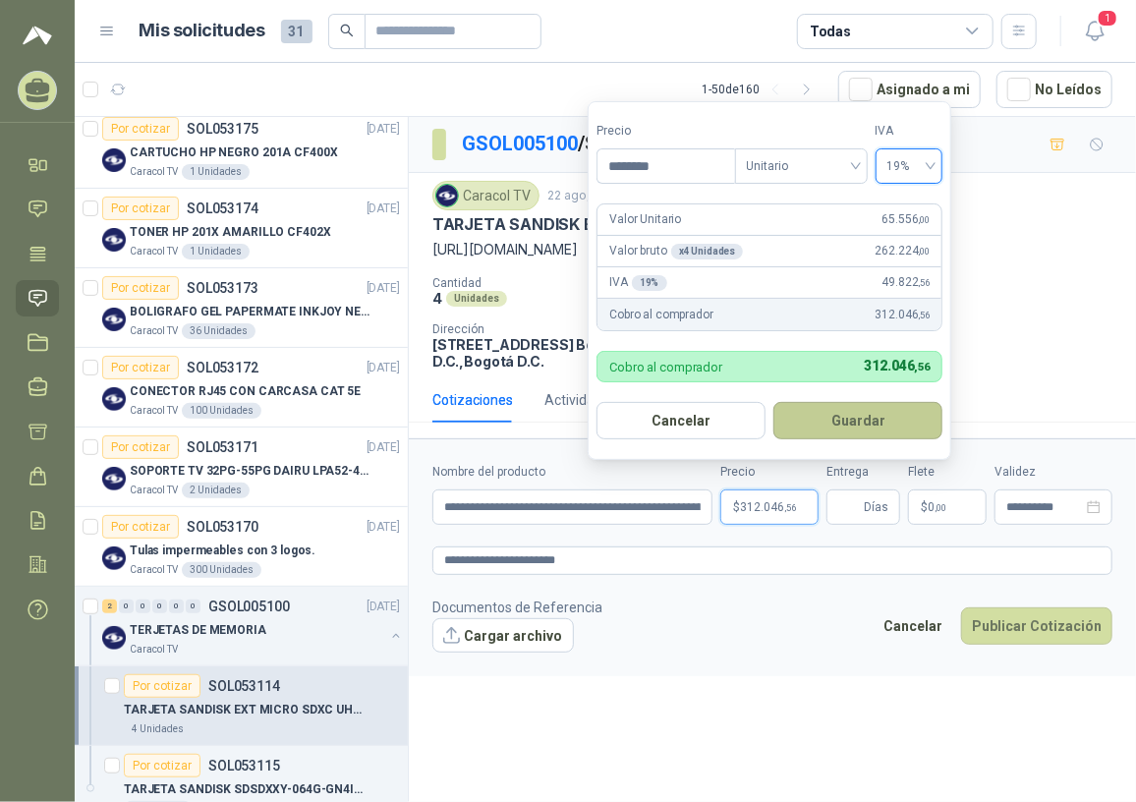
click at [808, 423] on button "Guardar" at bounding box center [858, 420] width 169 height 37
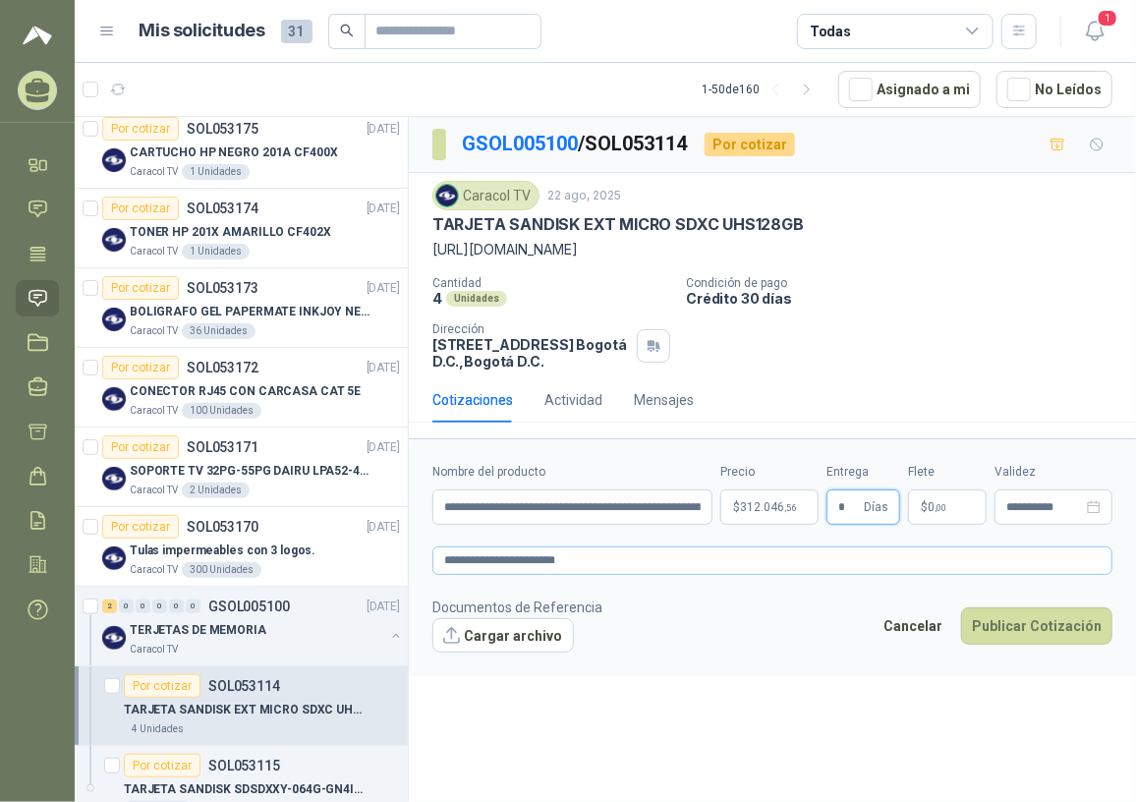
type input "*"
click at [621, 570] on textarea "**********" at bounding box center [772, 560] width 680 height 29
click at [1029, 629] on button "Publicar Cotización" at bounding box center [1036, 625] width 151 height 37
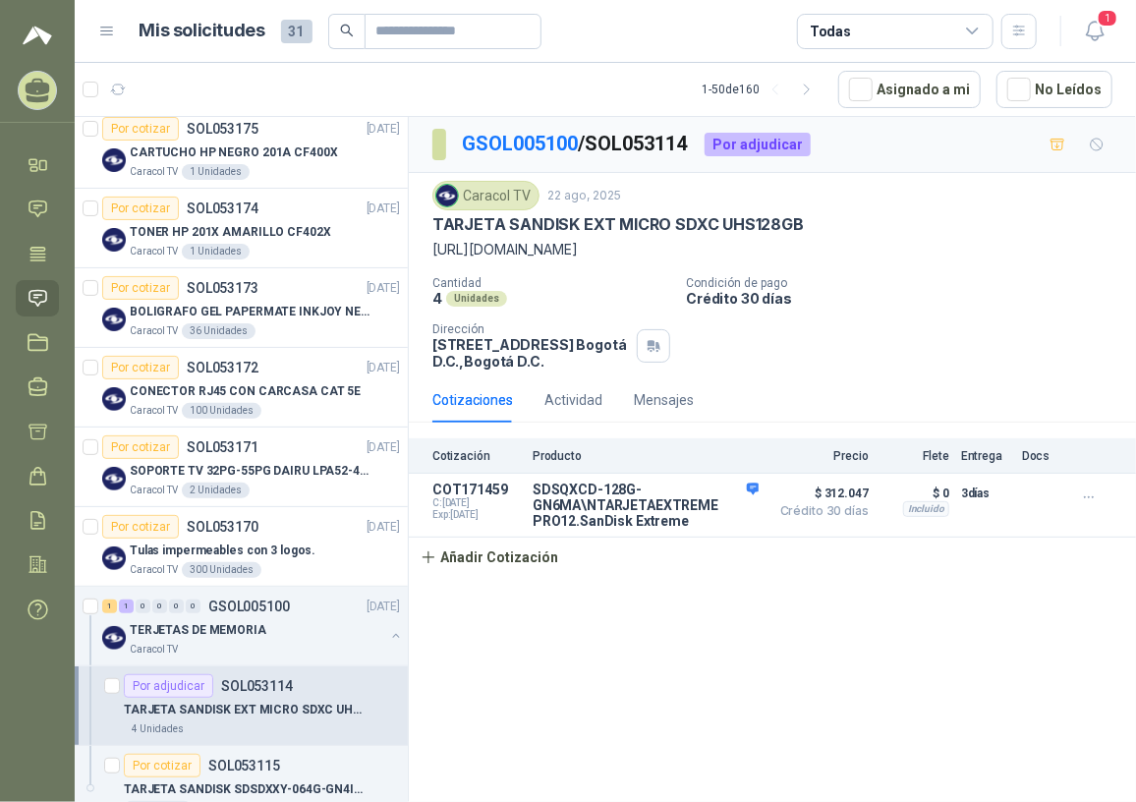
scroll to position [357, 0]
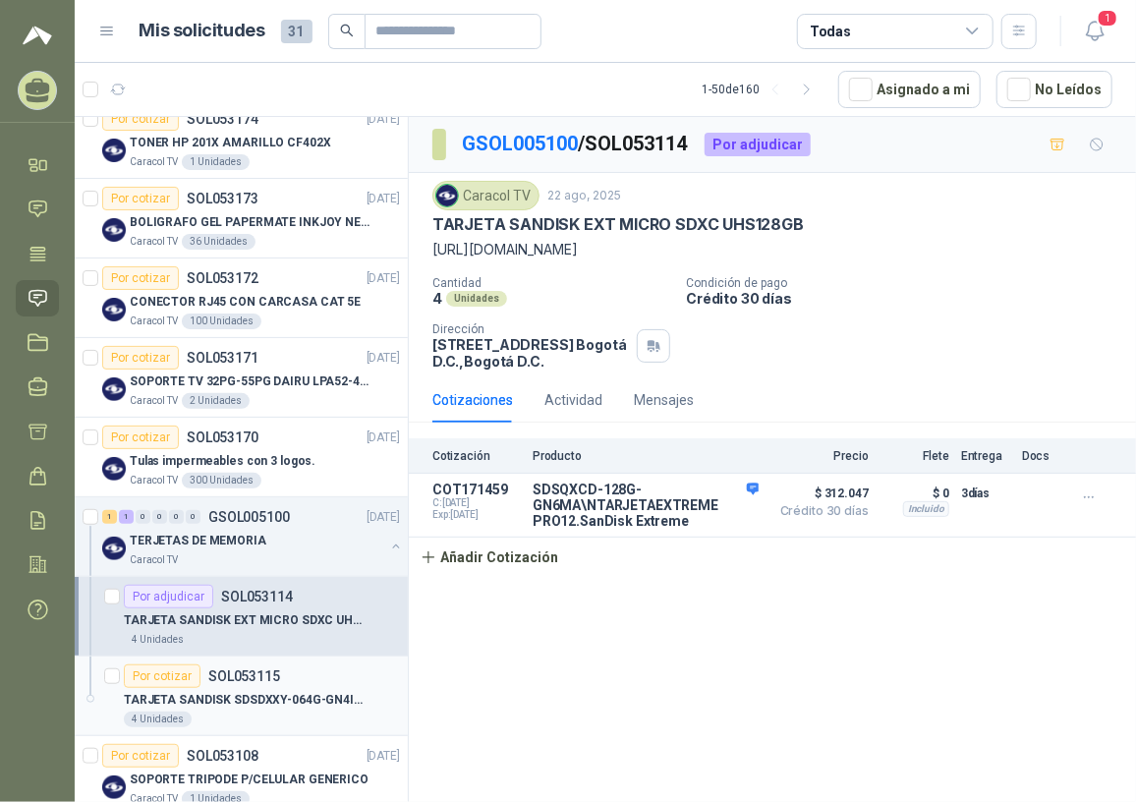
click at [260, 678] on p "SOL053115" at bounding box center [244, 676] width 72 height 14
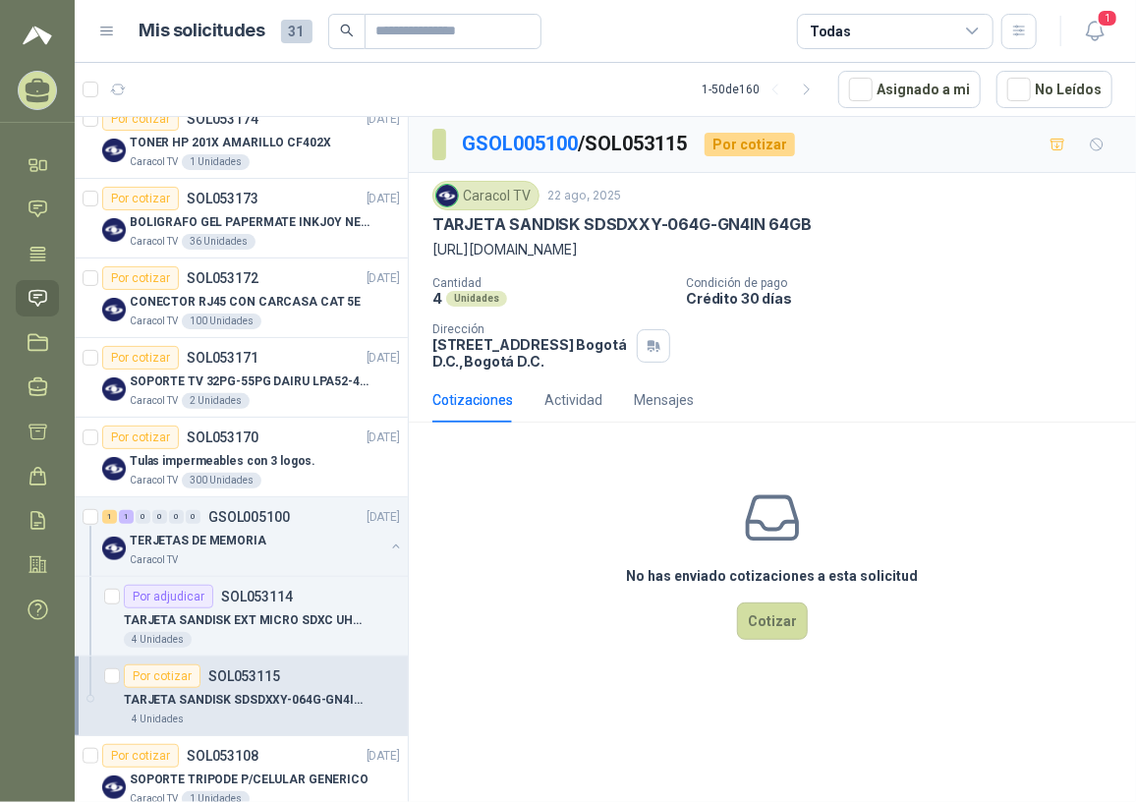
click at [435, 249] on p "https://www.amazon.com/-/es/SanDisk-tarjetas-funciona-SDSDXXY-064G-GN4IN-Everyt…" at bounding box center [772, 250] width 680 height 22
drag, startPoint x: 428, startPoint y: 245, endPoint x: 798, endPoint y: 274, distance: 371.7
click at [798, 274] on div "Caracol TV 22 ago, 2025 TARJETA SANDISK SDSDXXY-064G-GN4IN 64GB https://www.ama…" at bounding box center [772, 275] width 727 height 204
copy p "https://www.amazon.com/-/es/SanDisk-tarjetas-funciona-SDSDXXY-064G-GN4IN-Everyt…"
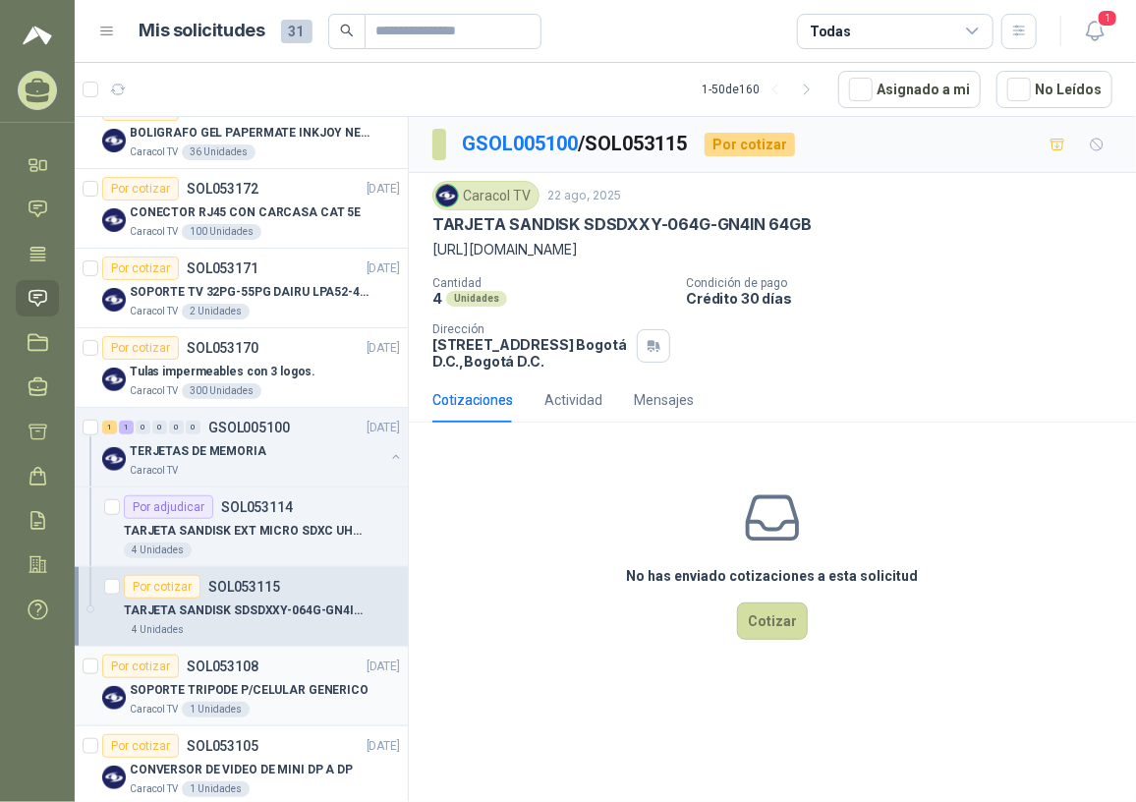
click at [245, 681] on p "SOPORTE TRIPODE P/CELULAR GENERICO" at bounding box center [249, 690] width 239 height 19
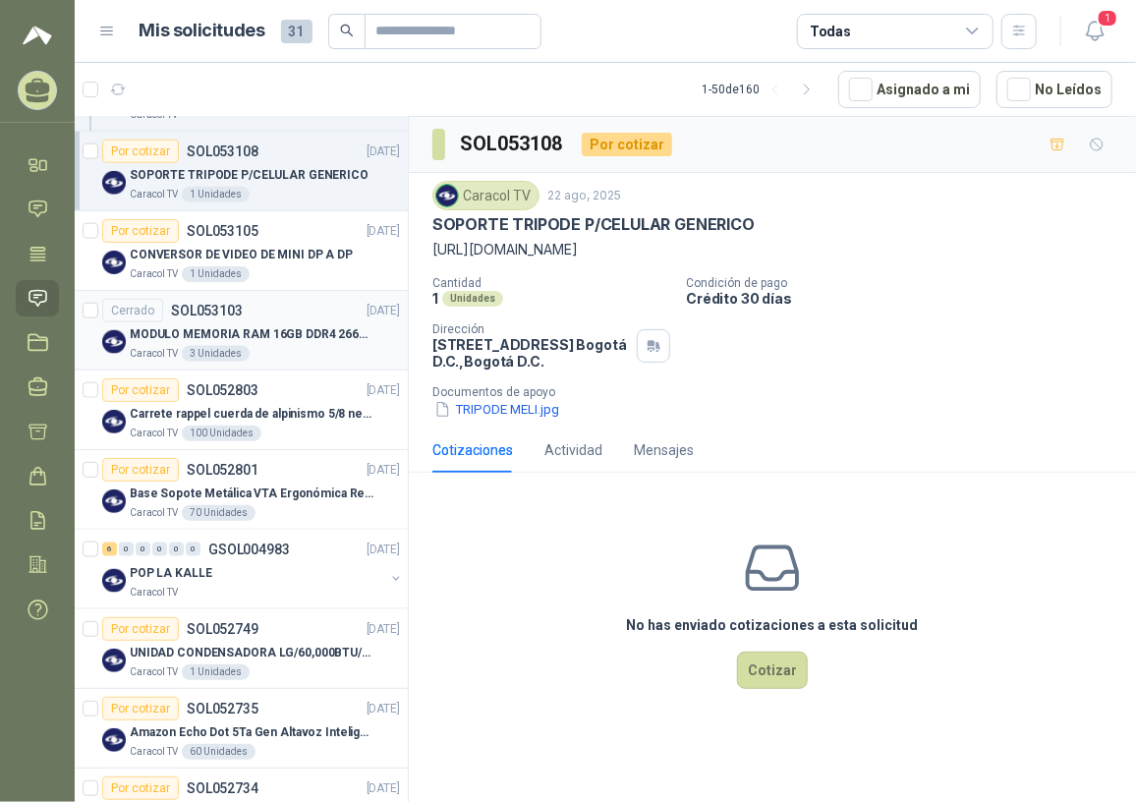
scroll to position [983, 0]
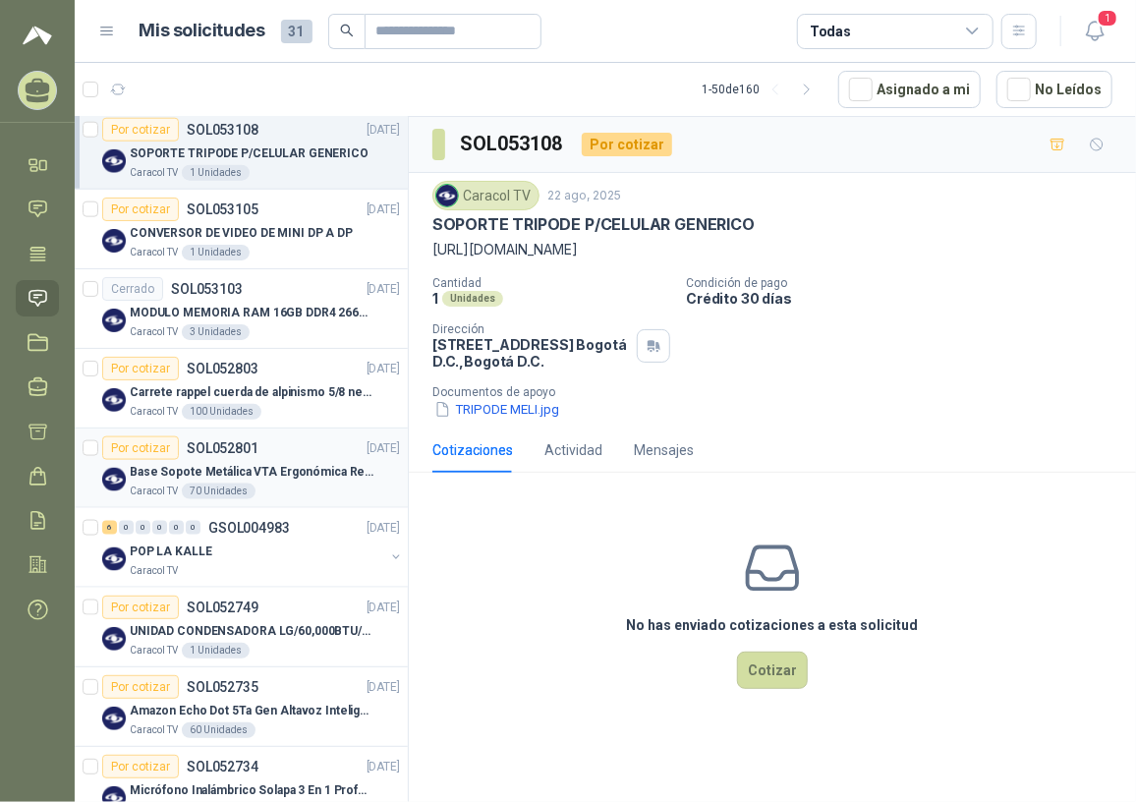
click at [347, 464] on p "Base Sopote Metálica VTA Ergonómica Retráctil para Portátil" at bounding box center [252, 472] width 245 height 19
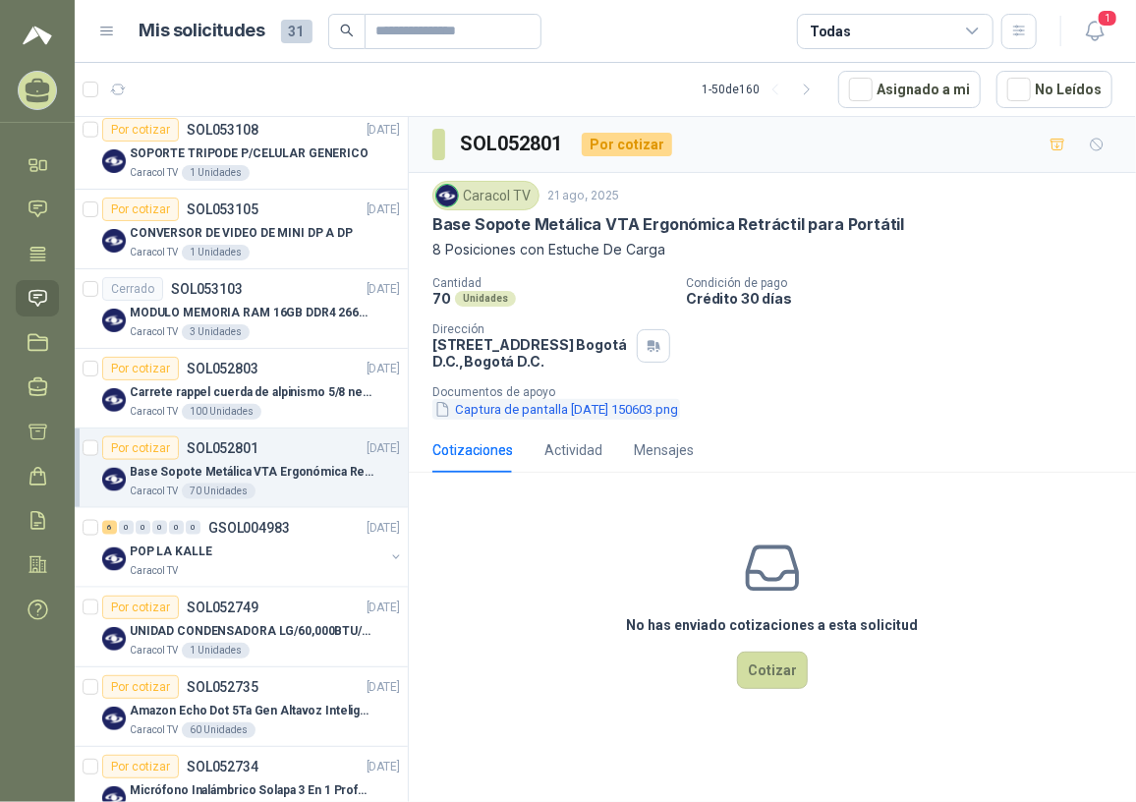
click at [559, 409] on button "Captura de pantalla 2025-08-21 150603.png" at bounding box center [556, 409] width 248 height 21
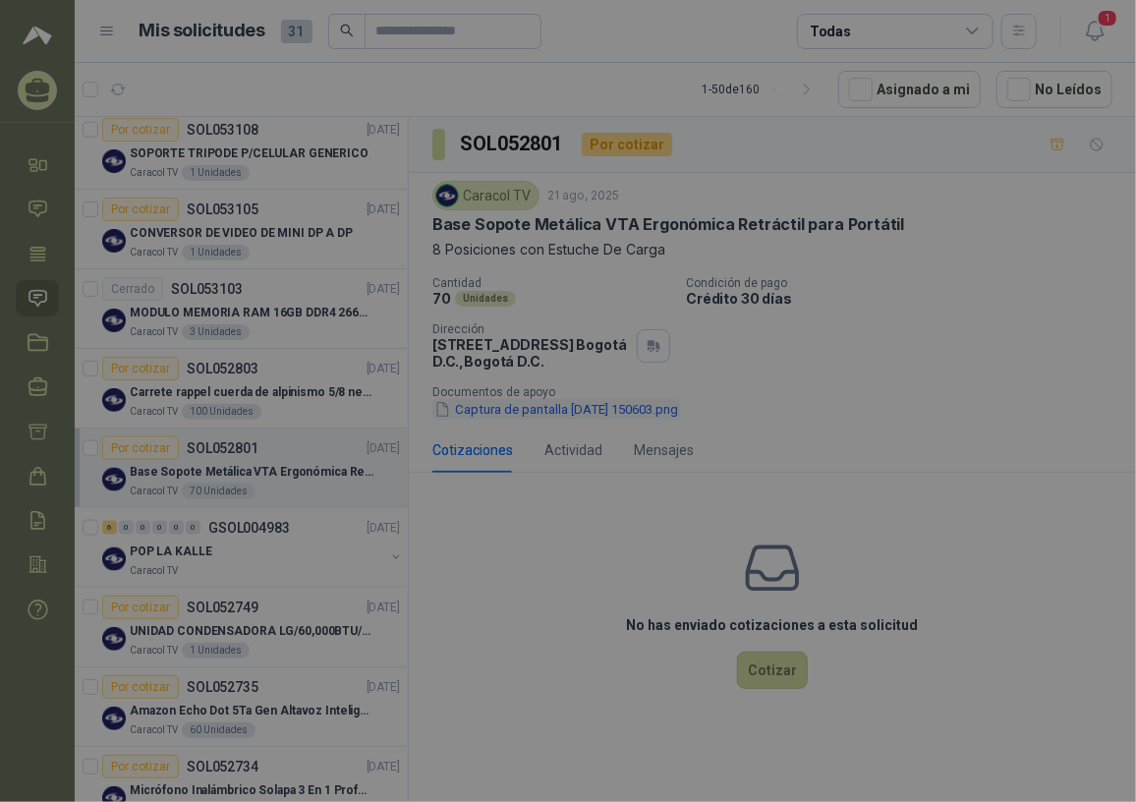
click at [559, 409] on div at bounding box center [568, 431] width 1105 height 664
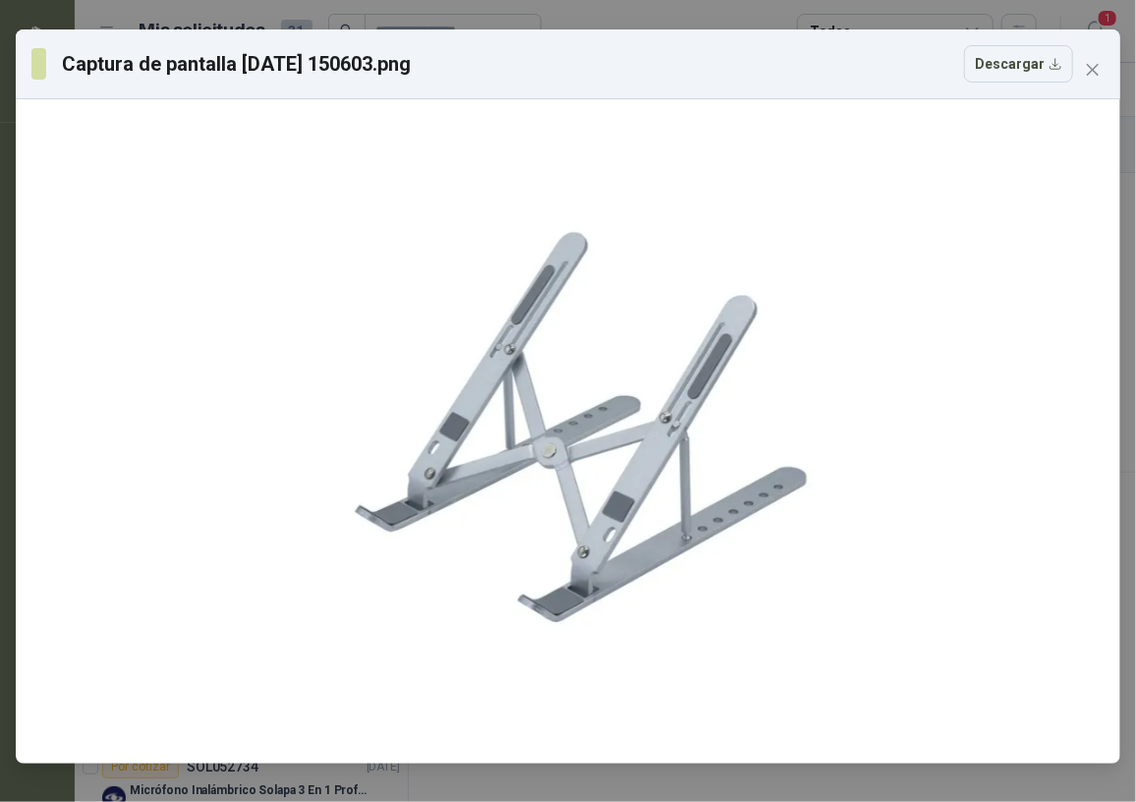
click at [1094, 86] on div "Captura de pantalla 2025-08-21 150603.png Descargar" at bounding box center [568, 64] width 1105 height 70
click at [1099, 66] on icon "close" at bounding box center [1093, 70] width 16 height 16
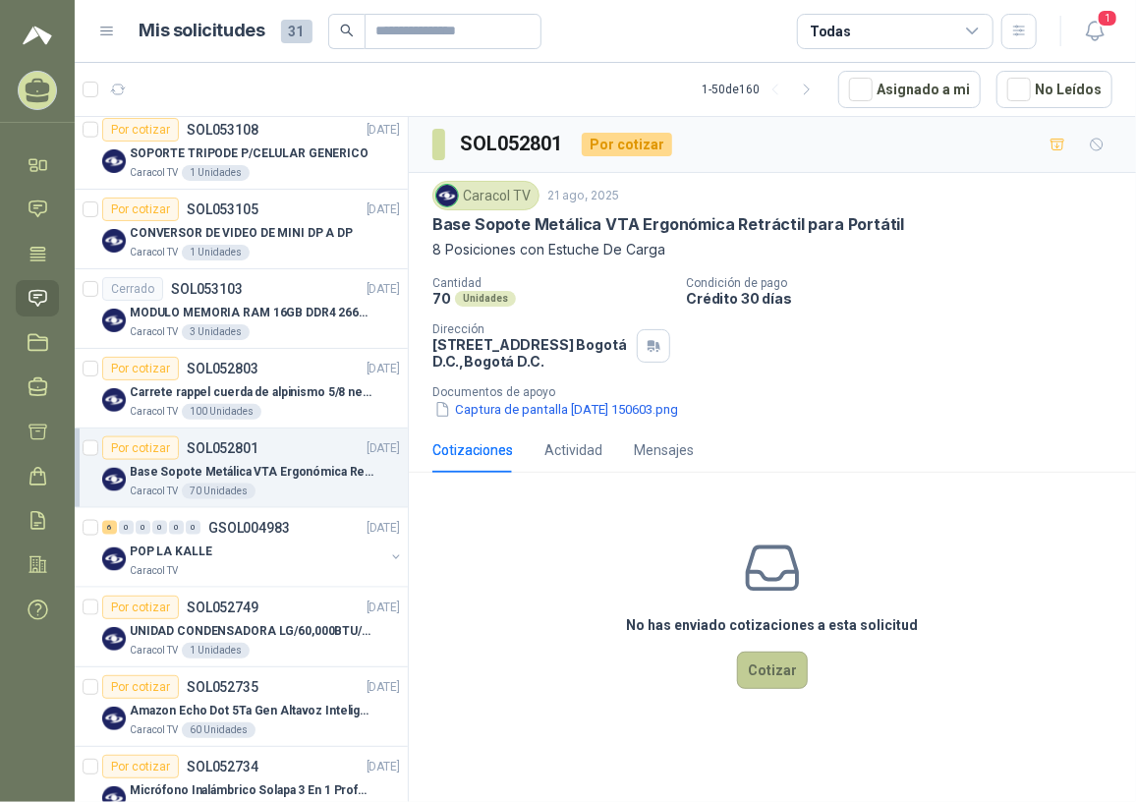
click at [779, 671] on button "Cotizar" at bounding box center [772, 670] width 71 height 37
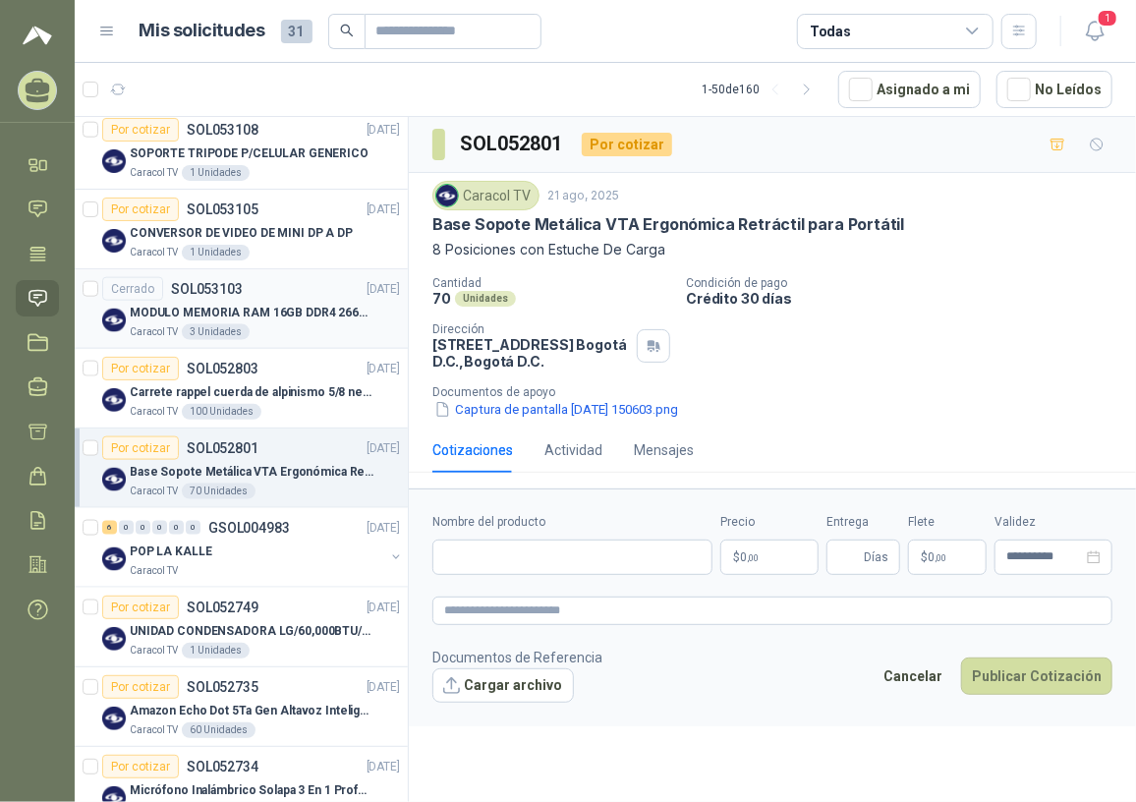
click at [234, 317] on p "MODULO MEMORIA RAM 16GB DDR4 2666 MHZ - PORTATIL" at bounding box center [252, 313] width 245 height 19
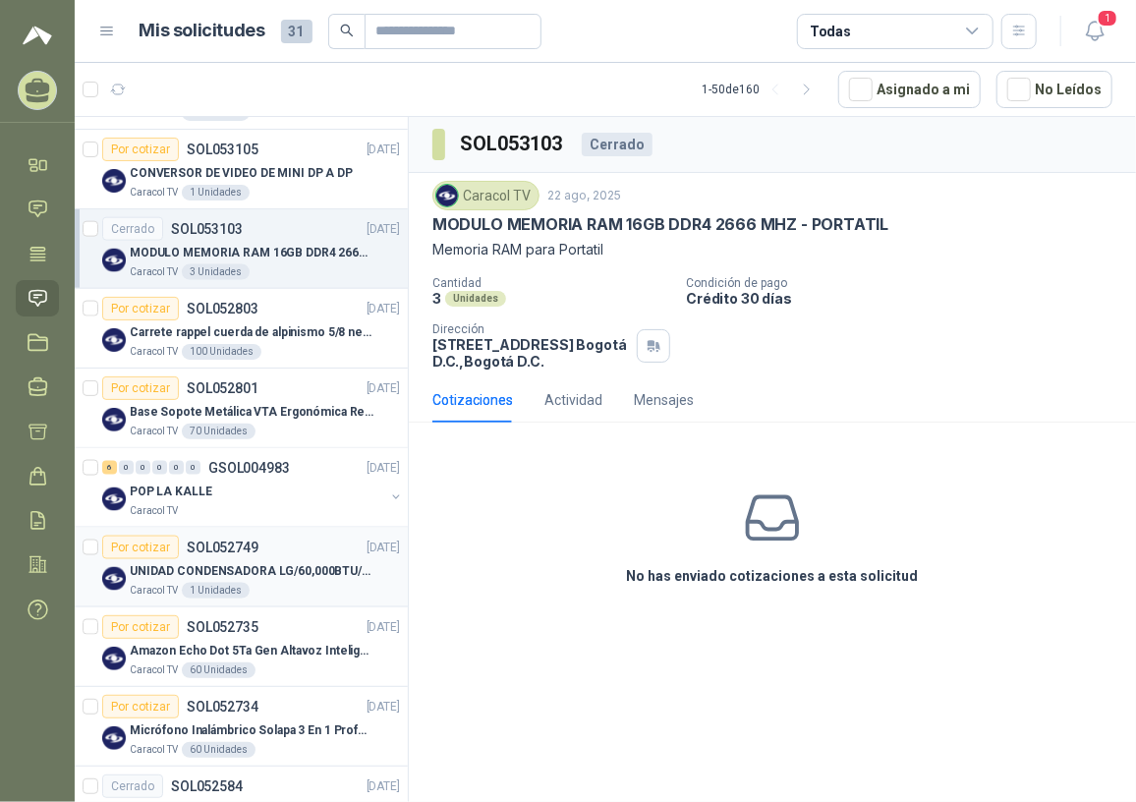
scroll to position [1071, 0]
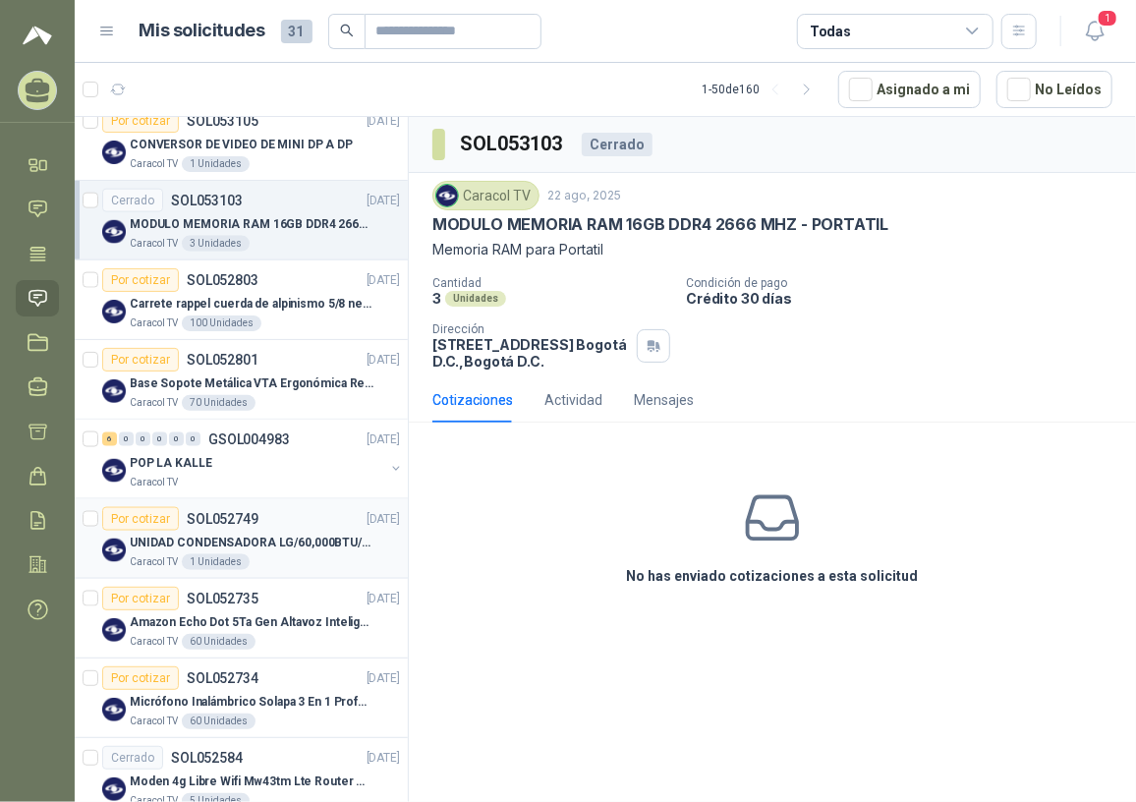
drag, startPoint x: 239, startPoint y: 544, endPoint x: 304, endPoint y: 548, distance: 65.1
click at [239, 544] on p "UNIDAD CONDENSADORA LG/60,000BTU/220V/R410A: I" at bounding box center [252, 543] width 245 height 19
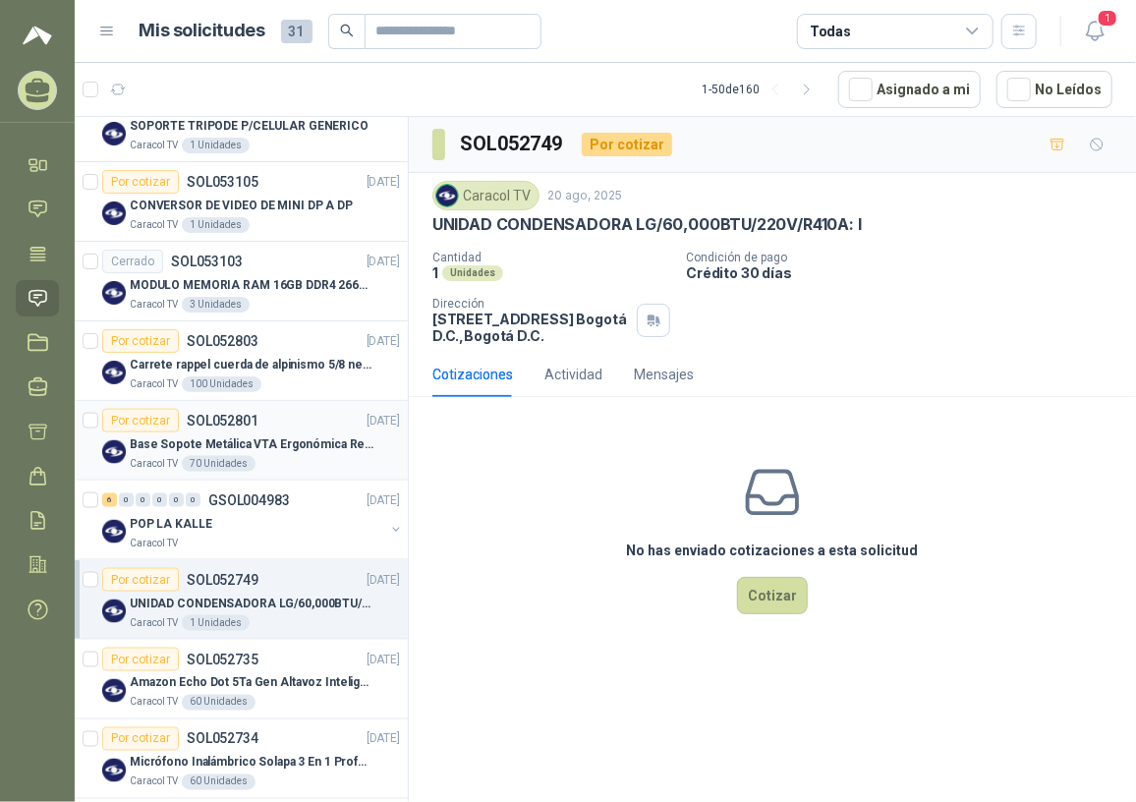
scroll to position [983, 0]
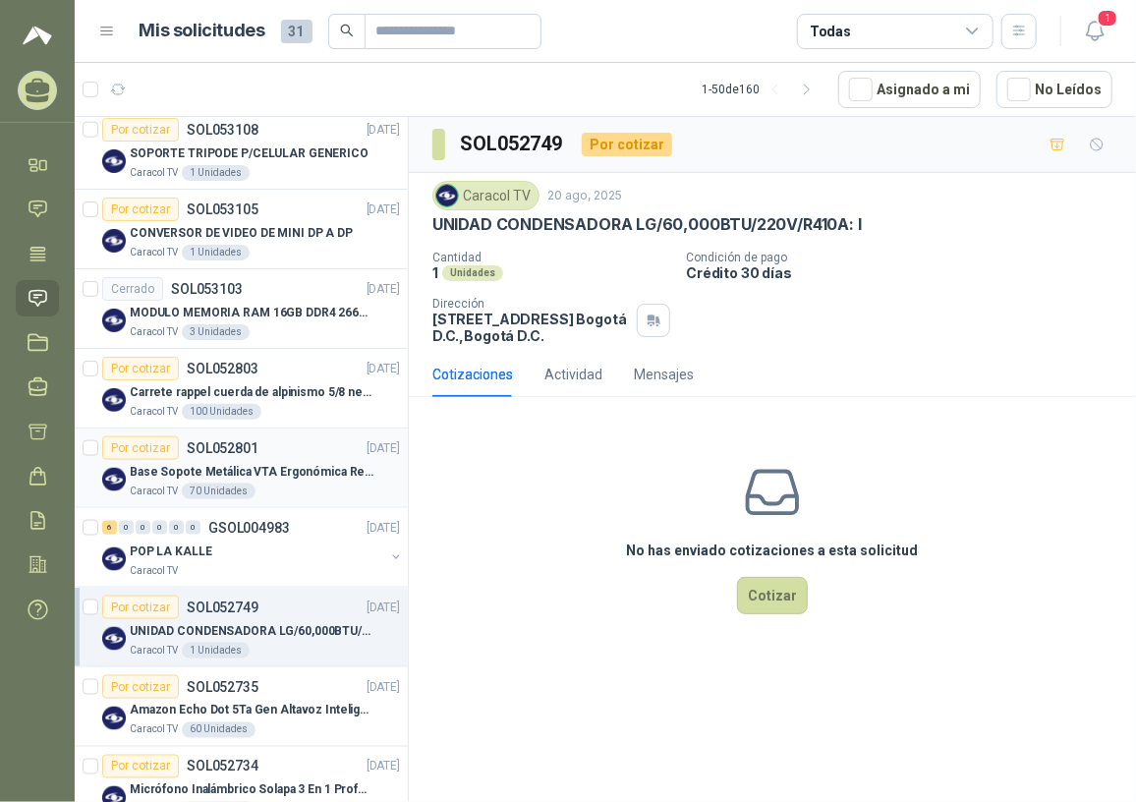
click at [250, 450] on p "SOL052801" at bounding box center [223, 448] width 72 height 14
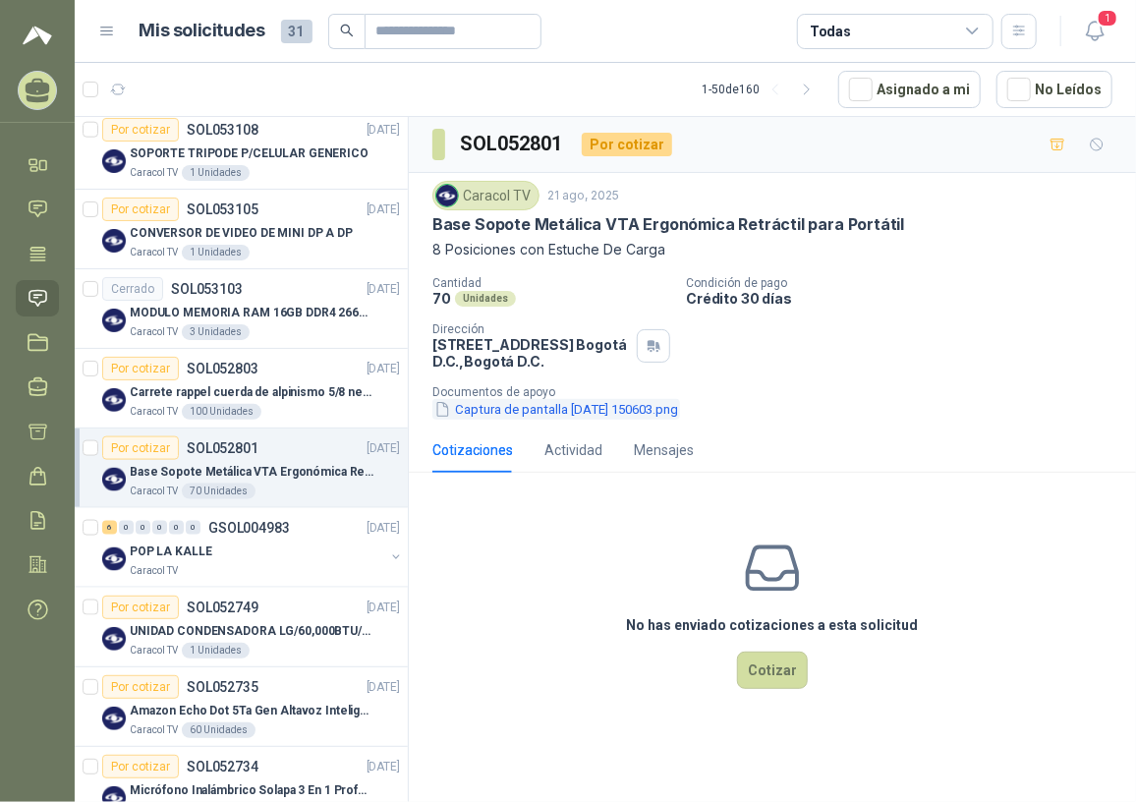
click at [513, 414] on button "Captura de pantalla 2025-08-21 150603.png" at bounding box center [556, 409] width 248 height 21
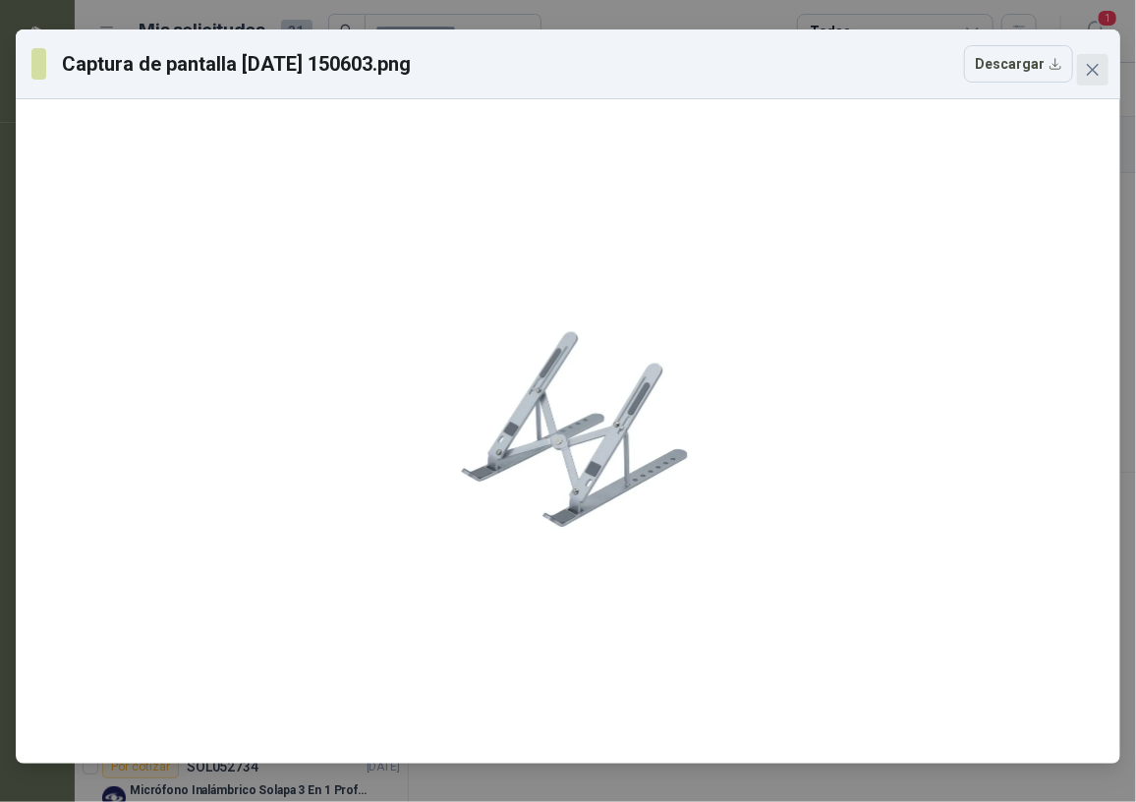
click at [1085, 58] on button "Close" at bounding box center [1092, 69] width 31 height 31
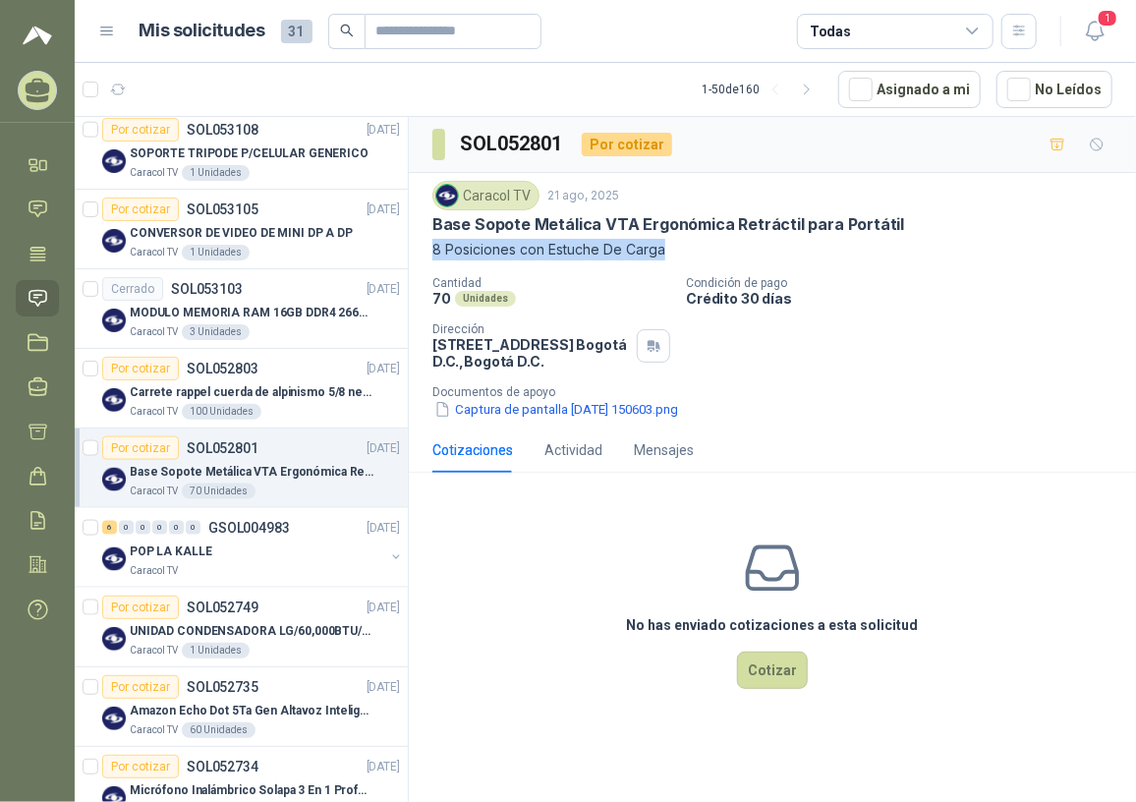
drag, startPoint x: 433, startPoint y: 249, endPoint x: 680, endPoint y: 250, distance: 246.7
click at [680, 250] on p "8 Posiciones con Estuche De Carga" at bounding box center [772, 250] width 680 height 22
drag, startPoint x: 680, startPoint y: 250, endPoint x: 649, endPoint y: 235, distance: 34.7
drag, startPoint x: 649, startPoint y: 235, endPoint x: 481, endPoint y: 246, distance: 168.4
click at [575, 259] on p "8 Posiciones con Estuche De Carga" at bounding box center [772, 250] width 680 height 22
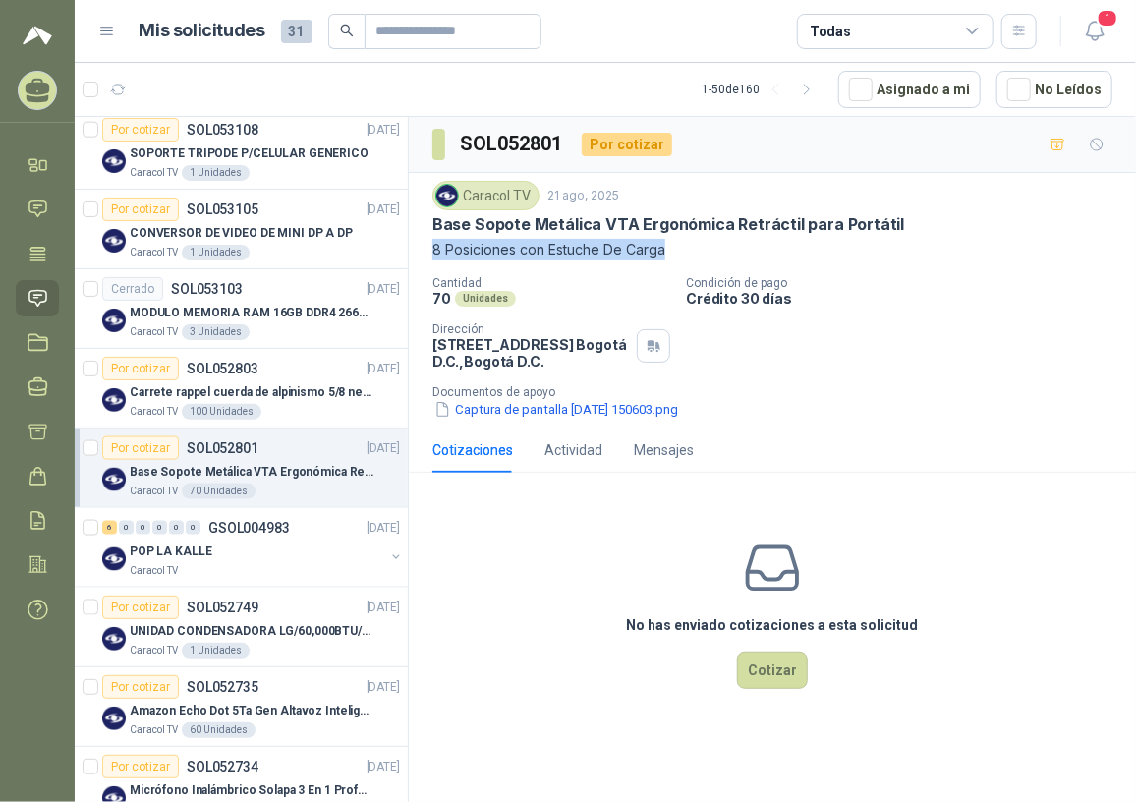
drag, startPoint x: 429, startPoint y: 246, endPoint x: 680, endPoint y: 259, distance: 251.9
click at [680, 259] on div "Caracol TV 21 ago, 2025 Base Sopote Metálica VTA Ergonómica Retráctil para Port…" at bounding box center [772, 300] width 727 height 255
copy p "8 Posiciones con Estuche De Carga"
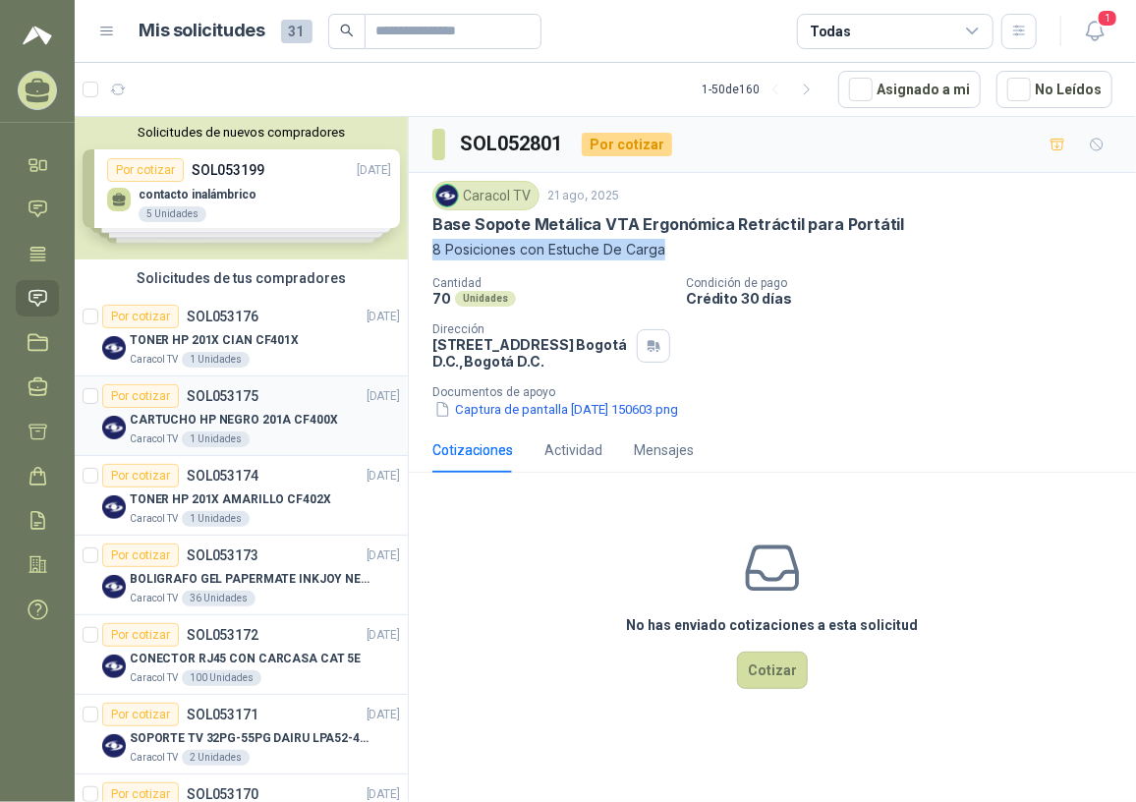
click at [265, 420] on p "CARTUCHO HP NEGRO 201A CF400X" at bounding box center [234, 420] width 208 height 19
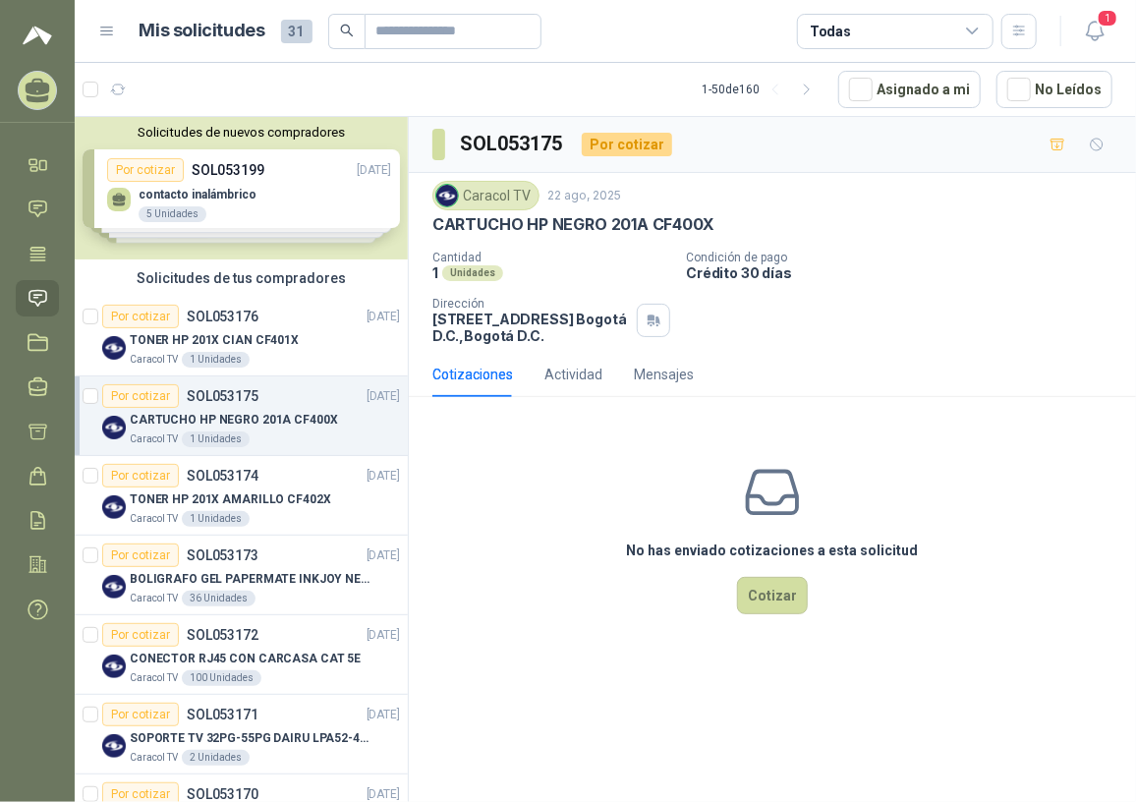
click at [778, 618] on div "No has enviado cotizaciones a esta solicitud Cotizar" at bounding box center [772, 538] width 727 height 251
click at [775, 606] on button "Cotizar" at bounding box center [772, 595] width 71 height 37
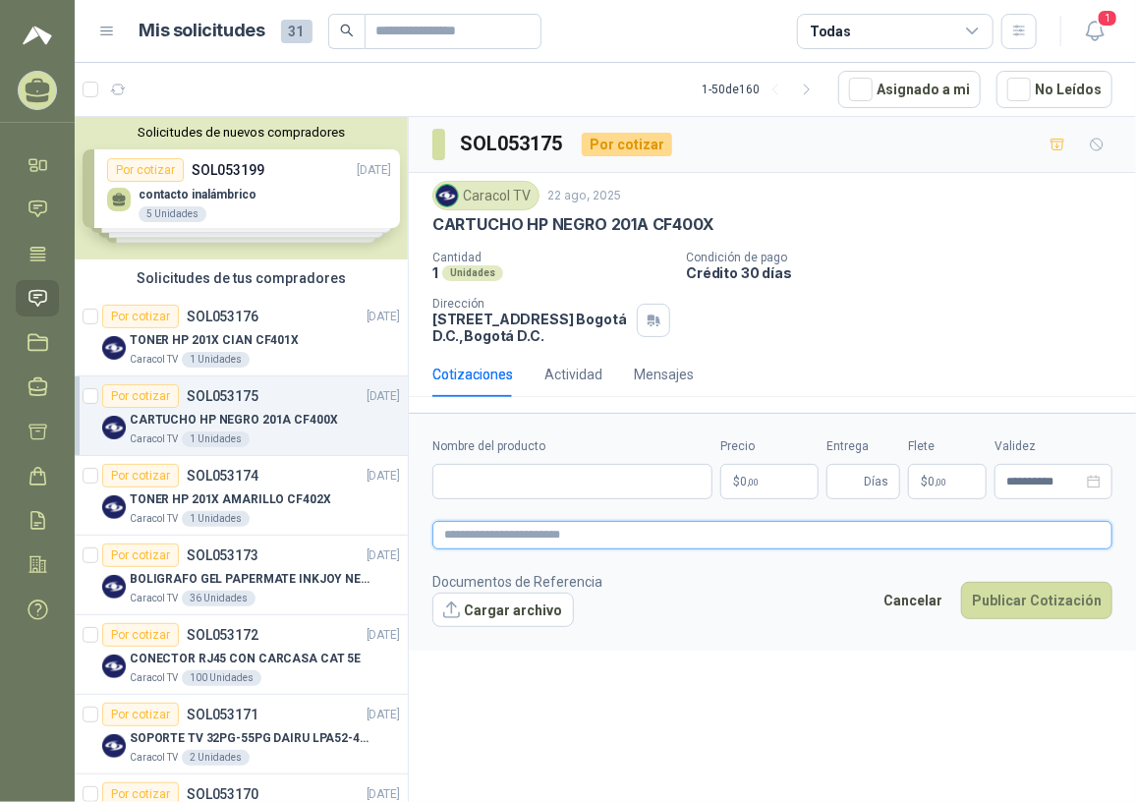
click at [461, 539] on textarea at bounding box center [772, 535] width 680 height 29
paste textarea "******"
type textarea "******"
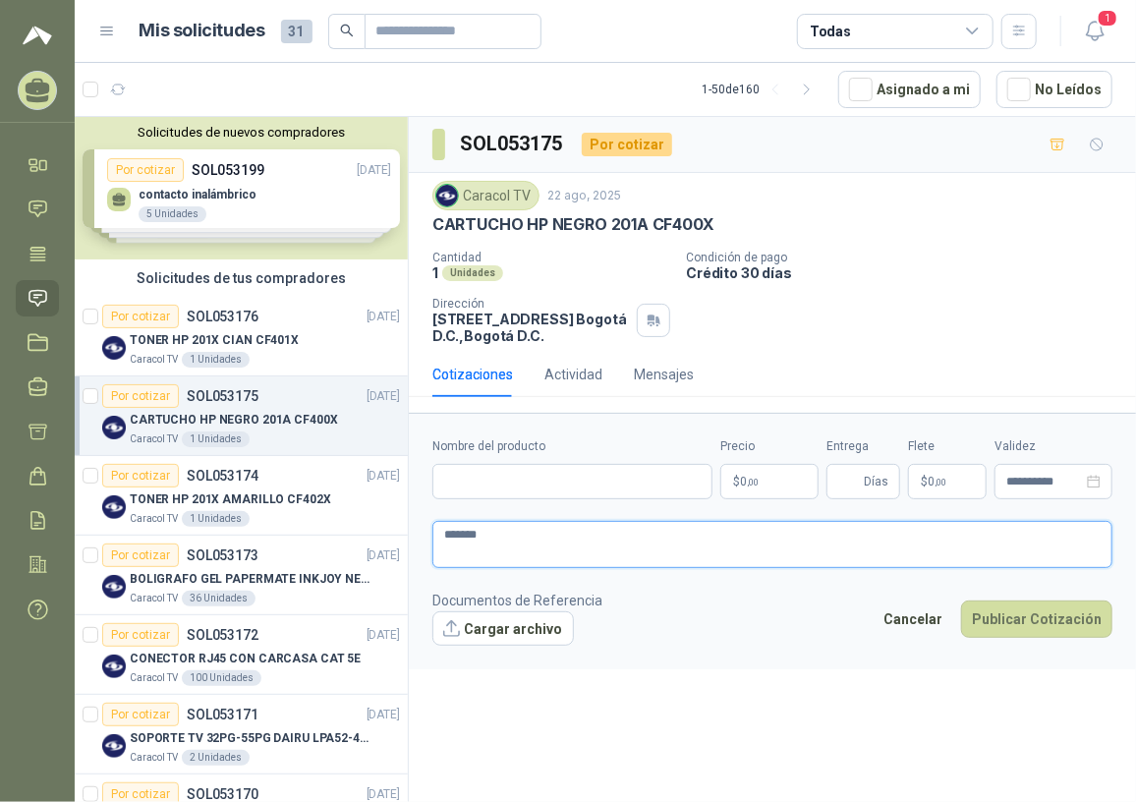
type textarea "******"
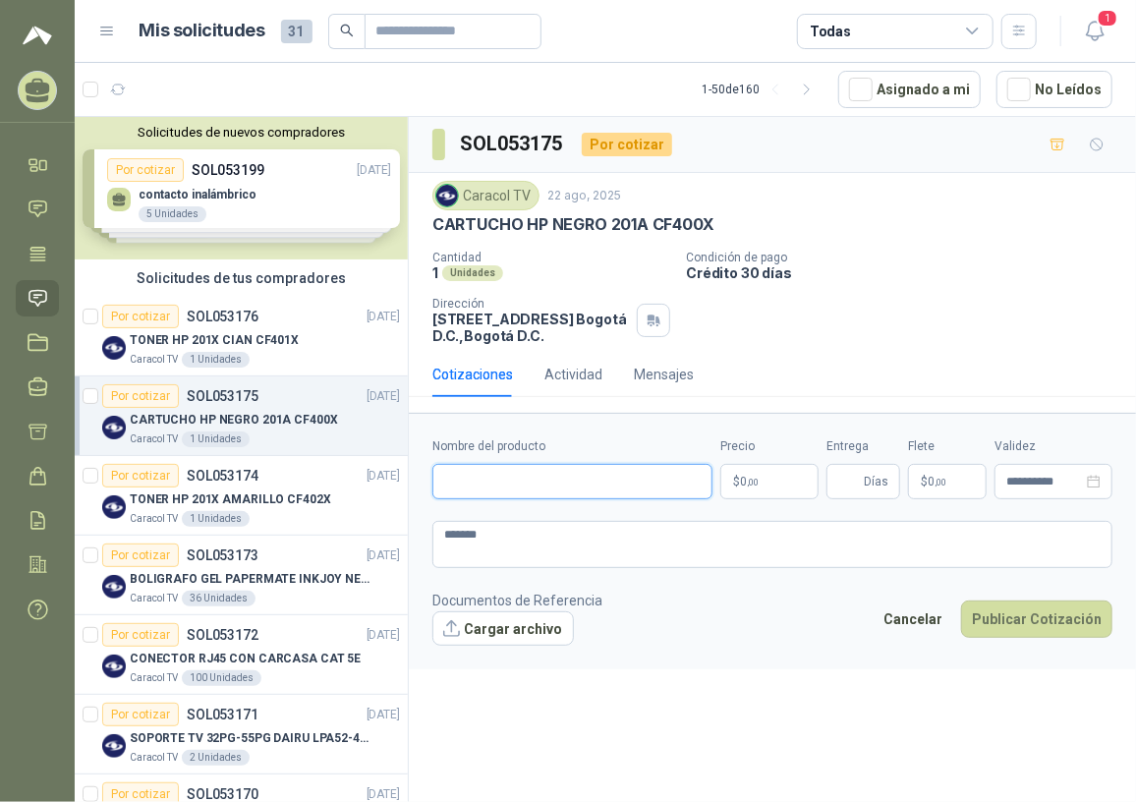
click at [562, 488] on input "Nombre del producto" at bounding box center [572, 481] width 280 height 35
paste input "**********"
type input "**********"
click at [770, 484] on p "$ 0 ,00" at bounding box center [769, 481] width 98 height 35
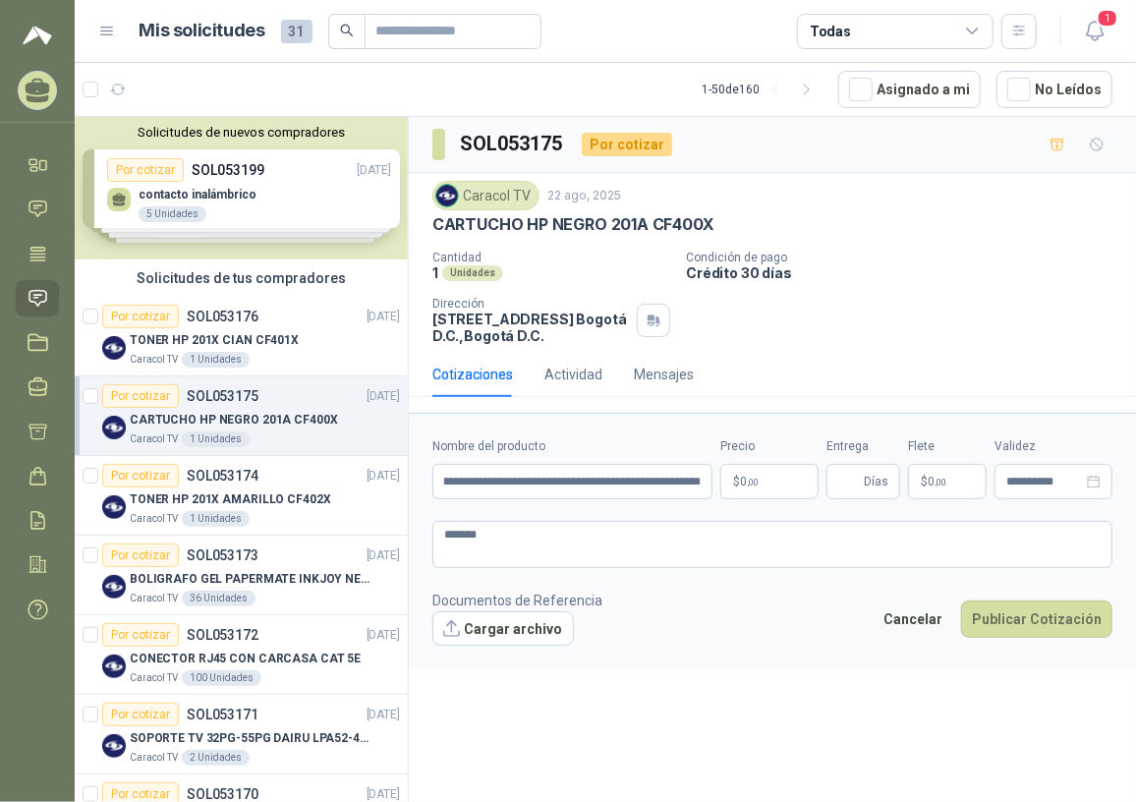
scroll to position [0, 0]
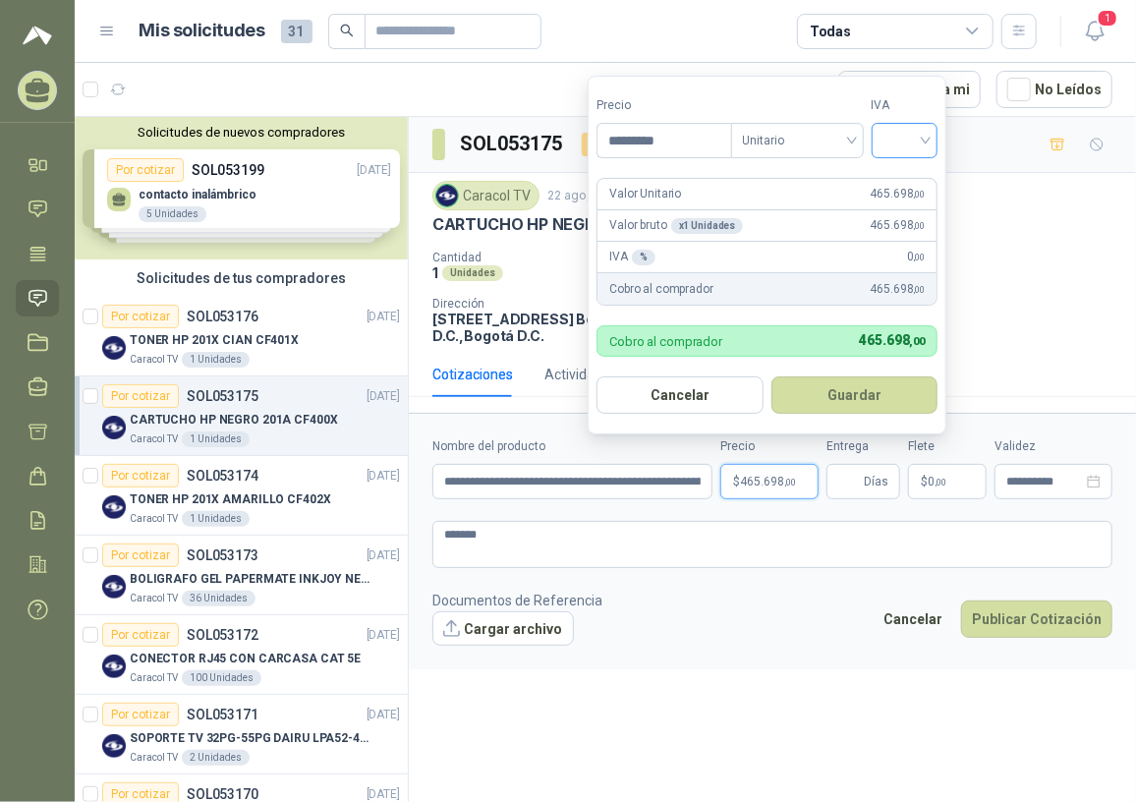
type input "*********"
click at [913, 144] on input "search" at bounding box center [905, 138] width 43 height 29
click at [916, 182] on div "19%" at bounding box center [909, 182] width 36 height 22
click at [848, 398] on button "Guardar" at bounding box center [858, 394] width 169 height 37
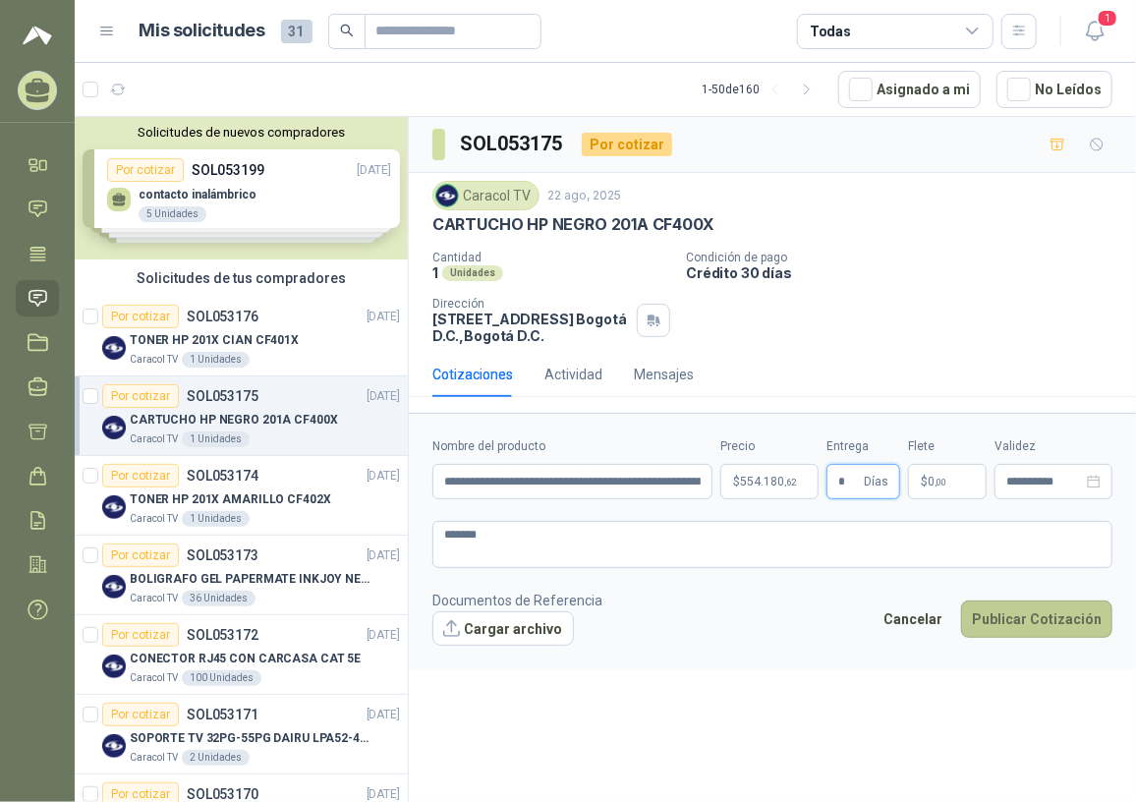
type input "*"
click at [1032, 618] on button "Publicar Cotización" at bounding box center [1036, 619] width 151 height 37
